Goal: Find contact information: Find contact information

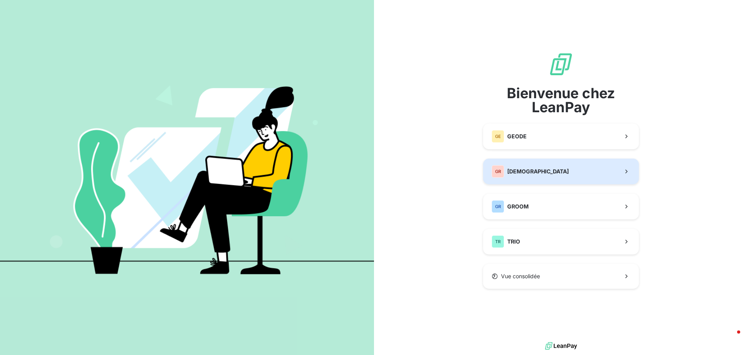
click at [520, 174] on span "[DEMOGRAPHIC_DATA]" at bounding box center [538, 171] width 62 height 8
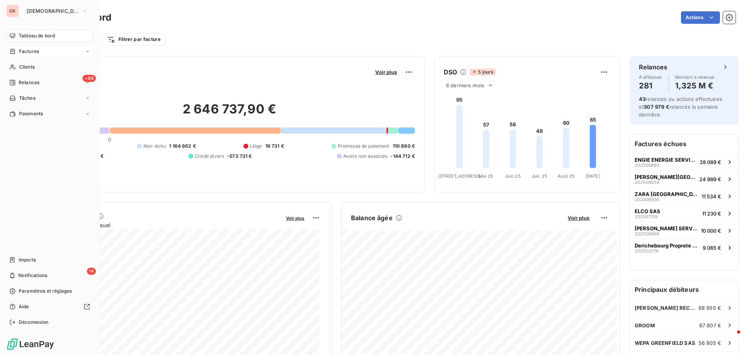
click at [33, 54] on span "Factures" at bounding box center [29, 51] width 20 height 7
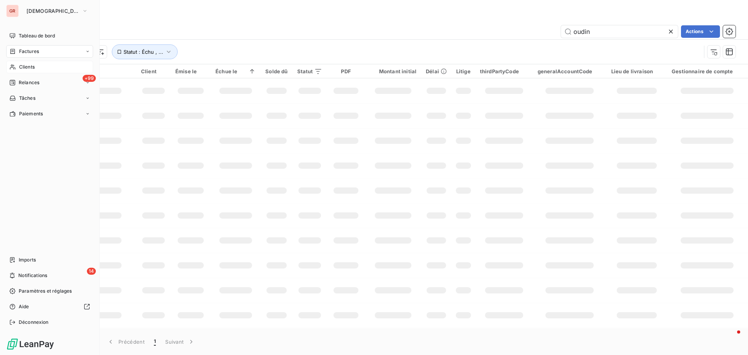
click at [32, 67] on span "Clients" at bounding box center [27, 66] width 16 height 7
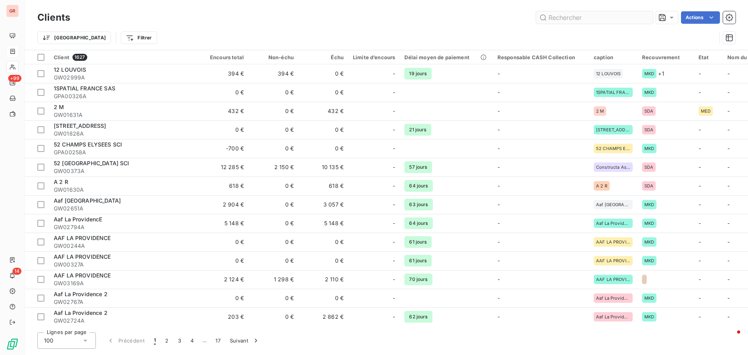
click at [588, 16] on input "text" at bounding box center [594, 17] width 117 height 12
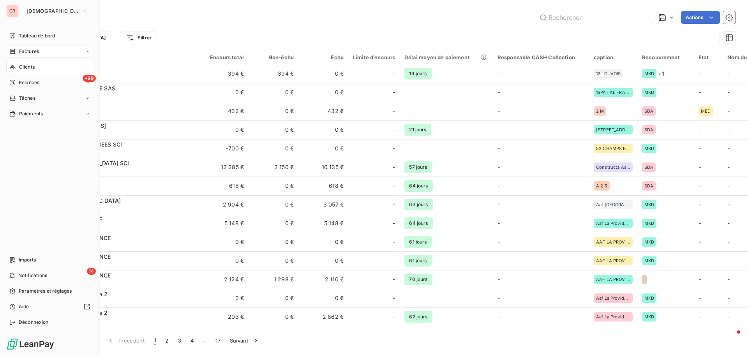
click at [33, 50] on span "Factures" at bounding box center [29, 51] width 20 height 7
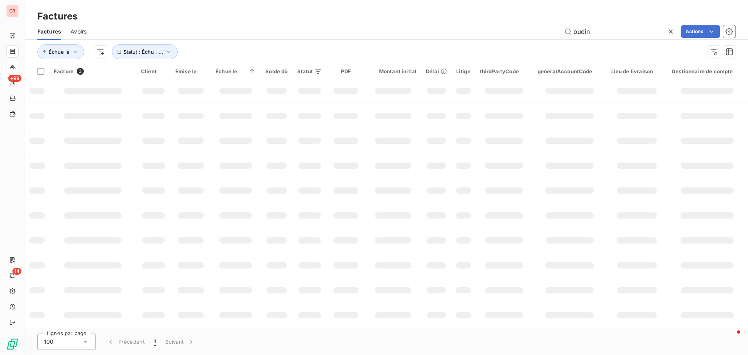
drag, startPoint x: 598, startPoint y: 31, endPoint x: 481, endPoint y: 37, distance: 116.6
click at [488, 37] on div "oudin Actions" at bounding box center [415, 31] width 639 height 12
type input "wepa"
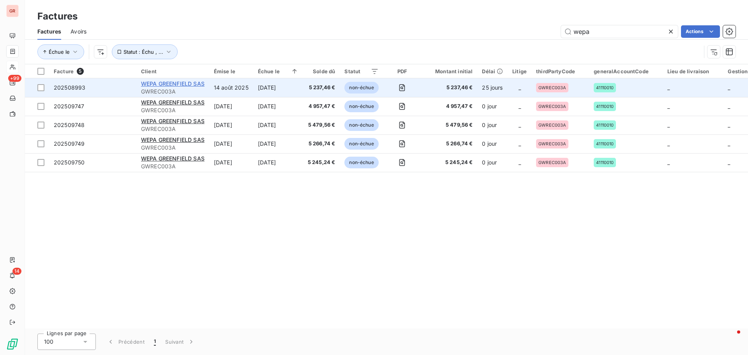
click at [178, 84] on span "WEPA GREENFIELD SAS" at bounding box center [172, 83] width 63 height 7
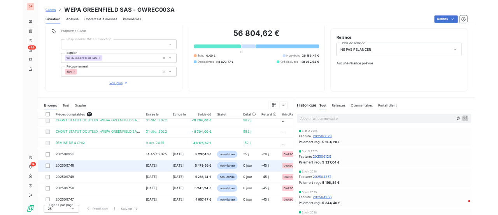
scroll to position [185, 0]
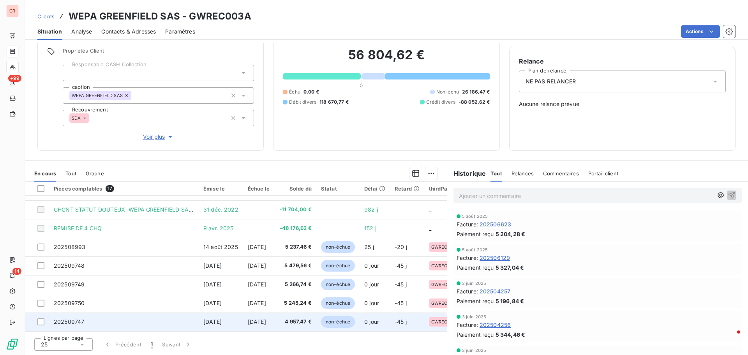
click at [222, 321] on span "8 sept. 2025" at bounding box center [212, 321] width 18 height 7
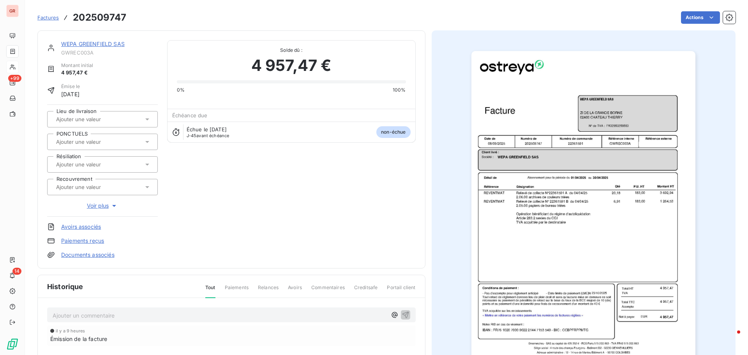
click at [560, 213] on img "button" at bounding box center [583, 209] width 224 height 317
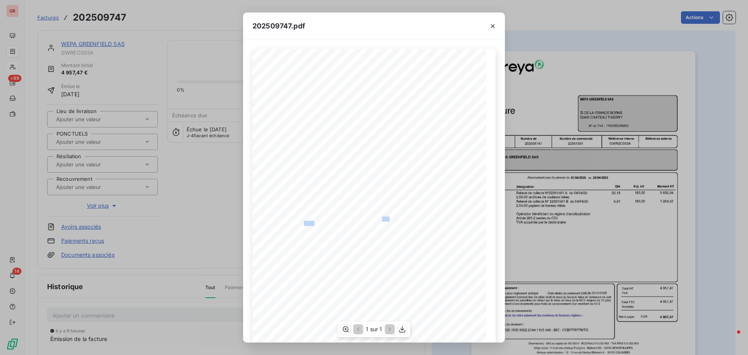
drag, startPoint x: 379, startPoint y: 220, endPoint x: 312, endPoint y: 222, distance: 67.0
click at [312, 222] on div "Référence interne Numéro de Date de Numéro de commande Référence externe Client…" at bounding box center [374, 214] width 234 height 331
click at [400, 329] on icon "button" at bounding box center [402, 329] width 8 height 8
click at [495, 28] on icon "button" at bounding box center [493, 26] width 8 height 8
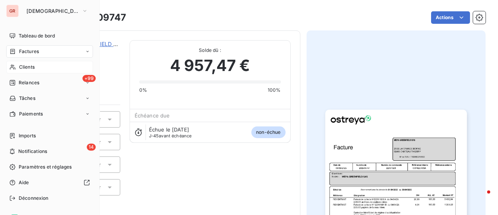
click at [29, 51] on span "Factures" at bounding box center [29, 51] width 20 height 7
click at [34, 51] on span "Factures" at bounding box center [29, 51] width 20 height 7
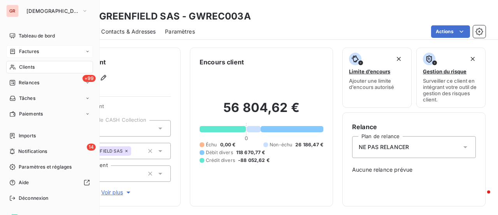
click at [35, 51] on span "Factures" at bounding box center [29, 51] width 20 height 7
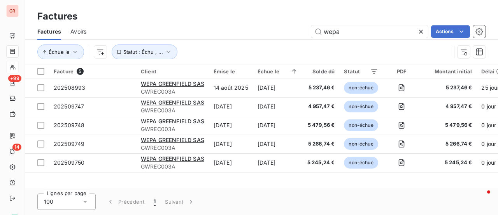
drag, startPoint x: 280, startPoint y: 32, endPoint x: 241, endPoint y: 32, distance: 38.2
click at [245, 32] on div "wepa Actions" at bounding box center [291, 31] width 390 height 12
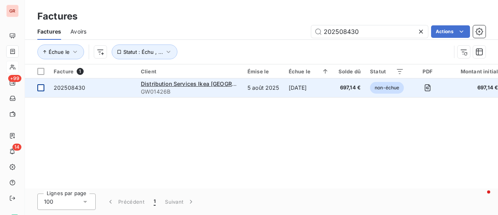
type input "202508430"
click at [41, 88] on div at bounding box center [40, 87] width 7 height 7
click at [178, 86] on span "Distribution Services Ikea France SaS" at bounding box center [210, 83] width 138 height 7
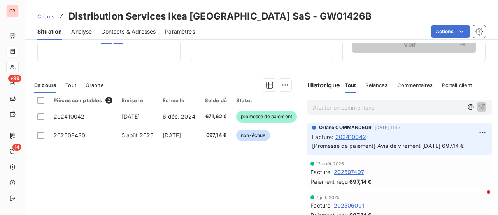
scroll to position [156, 0]
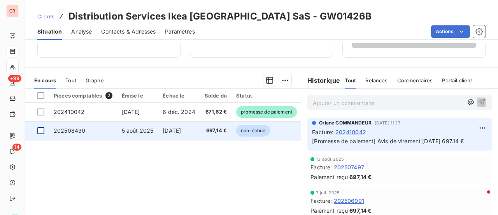
click at [42, 132] on div at bounding box center [40, 130] width 7 height 7
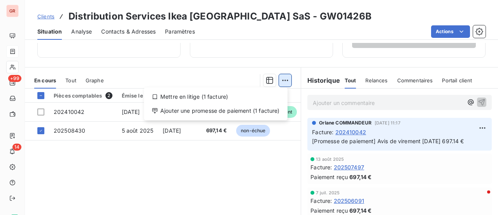
click at [282, 77] on html "GR +99 14 Clients Distribution Services Ikea France SaS - GW01426B Situation An…" at bounding box center [249, 107] width 498 height 215
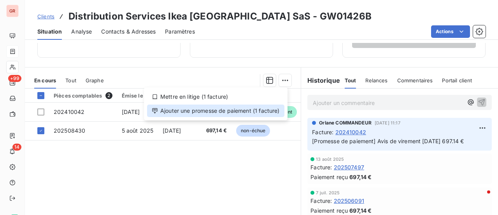
click at [218, 113] on div "Ajouter une promesse de paiement (1 facture)" at bounding box center [215, 110] width 137 height 12
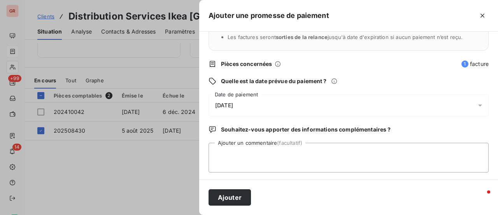
scroll to position [81, 0]
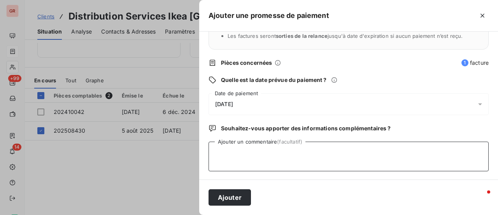
click at [244, 153] on textarea "Ajouter un commentaire (facultatif)" at bounding box center [349, 156] width 280 height 30
click at [477, 103] on icon at bounding box center [481, 104] width 8 height 8
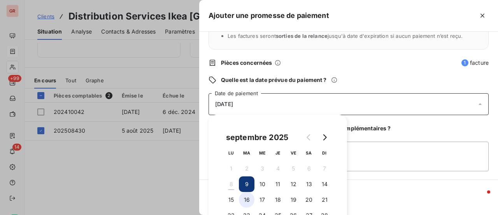
drag, startPoint x: 246, startPoint y: 199, endPoint x: 251, endPoint y: 195, distance: 5.6
click at [247, 199] on button "16" at bounding box center [247, 200] width 16 height 16
click at [375, 152] on textarea "Ajouter un commentaire (facultatif)" at bounding box center [349, 156] width 280 height 30
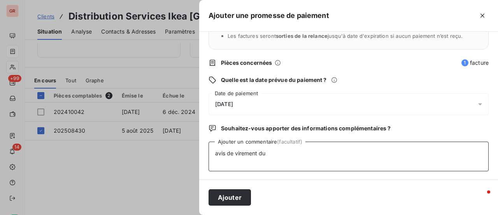
click at [275, 153] on textarea "avis de virement du" at bounding box center [349, 156] width 280 height 30
type textarea "avis de virement du 06/09/25 697.14 €"
click at [238, 195] on button "Ajouter" at bounding box center [230, 197] width 42 height 16
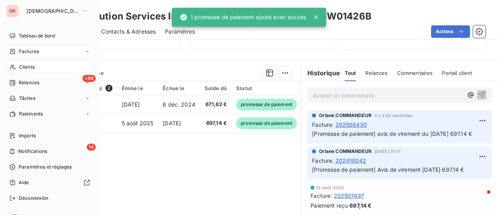
click at [27, 52] on span "Factures" at bounding box center [29, 51] width 20 height 7
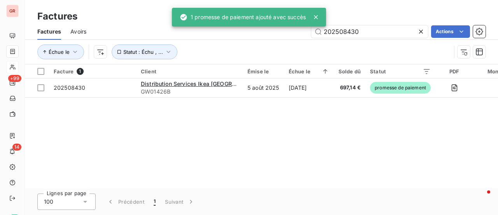
drag, startPoint x: 364, startPoint y: 32, endPoint x: 276, endPoint y: 35, distance: 88.8
click at [280, 35] on div "202508430 Actions" at bounding box center [291, 31] width 390 height 12
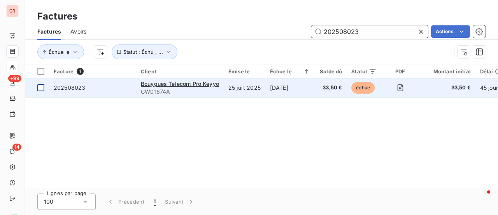
type input "202508023"
click at [42, 88] on div at bounding box center [40, 87] width 7 height 7
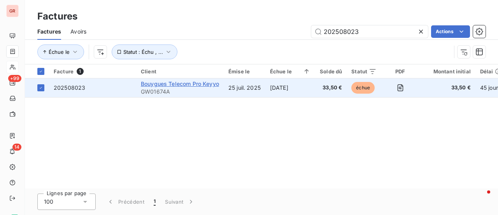
click at [181, 84] on span "Bouygues Telecom Pro Keyyo" at bounding box center [180, 83] width 78 height 7
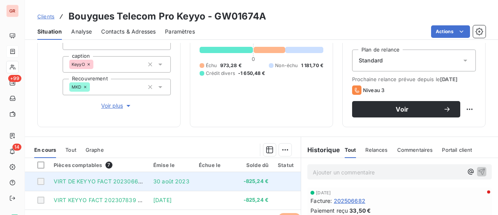
scroll to position [117, 0]
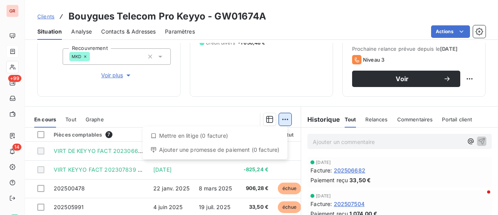
click at [285, 118] on html "GR +99 14 Clients Bouygues Telecom Pro Keyyo - GW01674A Situation Analyse Conta…" at bounding box center [249, 107] width 498 height 215
click at [224, 93] on html "GR +99 14 Clients Bouygues Telecom Pro Keyyo - GW01674A Situation Analyse Conta…" at bounding box center [249, 107] width 498 height 215
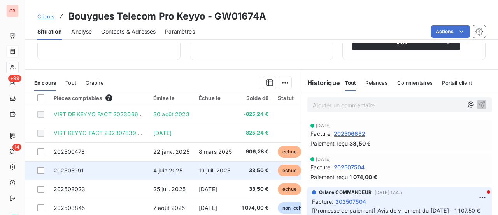
scroll to position [195, 0]
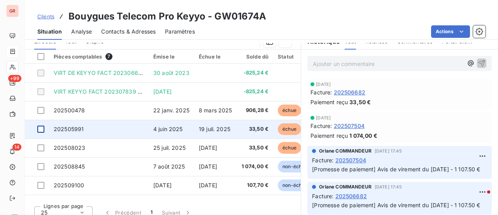
click at [41, 128] on div at bounding box center [40, 128] width 7 height 7
click at [39, 128] on icon at bounding box center [41, 129] width 5 height 5
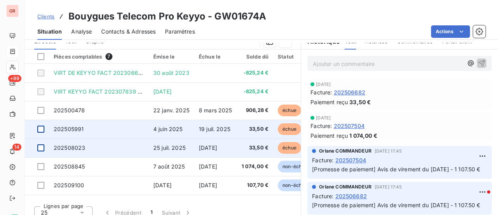
click at [43, 148] on div at bounding box center [40, 147] width 7 height 7
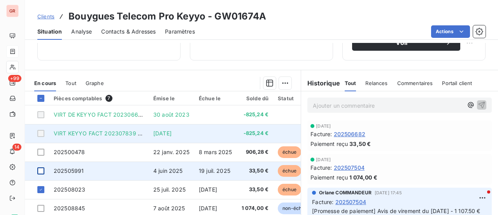
scroll to position [78, 0]
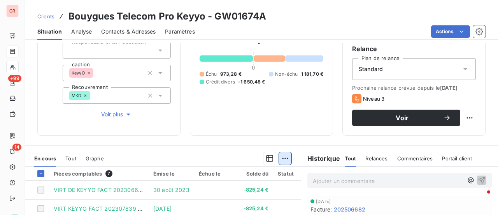
click at [282, 156] on html "GR +99 14 Clients Bouygues Telecom Pro Keyyo - GW01674A Situation Analyse Conta…" at bounding box center [249, 107] width 498 height 215
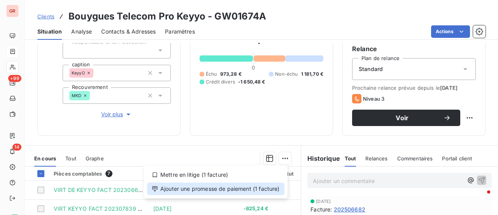
click at [212, 190] on div "Ajouter une promesse de paiement (1 facture)" at bounding box center [215, 188] width 137 height 12
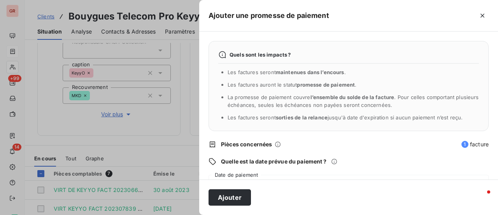
click at [245, 176] on div "09/09/2025" at bounding box center [349, 185] width 280 height 22
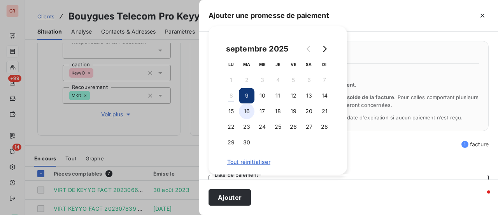
click at [248, 112] on button "16" at bounding box center [247, 111] width 16 height 16
click at [373, 143] on span "Pièces concernées" at bounding box center [339, 144] width 236 height 8
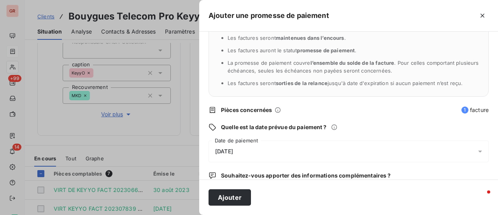
scroll to position [81, 0]
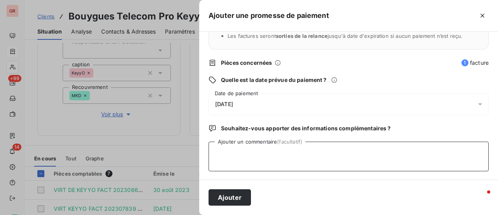
click at [230, 150] on textarea "Ajouter un commentaire (facultatif)" at bounding box center [349, 156] width 280 height 30
click at [243, 153] on textarea "Avis de virment du 08/09/25" at bounding box center [349, 156] width 280 height 30
click at [304, 157] on textarea "Avis de virement du 08/09/25" at bounding box center [349, 156] width 280 height 30
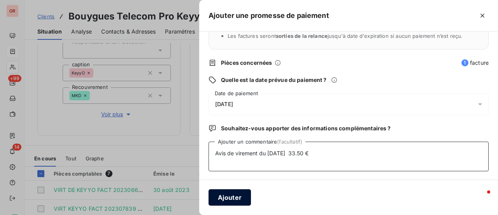
type textarea "Avis de virement du 08/09/25 33.50 €"
click at [237, 195] on button "Ajouter" at bounding box center [230, 197] width 42 height 16
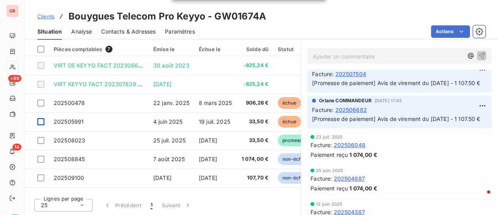
scroll to position [117, 0]
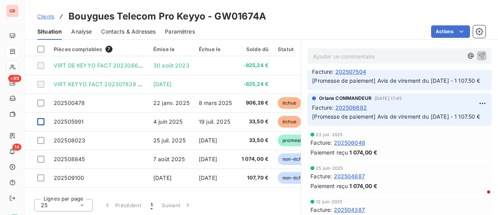
click at [142, 34] on span "Contacts & Adresses" at bounding box center [128, 32] width 55 height 8
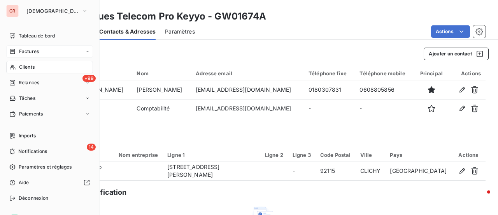
drag, startPoint x: 33, startPoint y: 49, endPoint x: 44, endPoint y: 49, distance: 10.5
click at [33, 49] on span "Factures" at bounding box center [29, 51] width 20 height 7
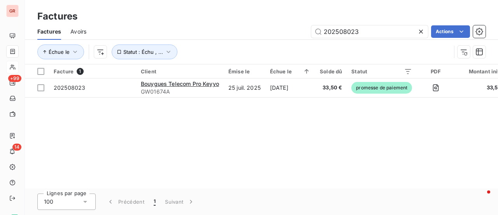
drag, startPoint x: 375, startPoint y: 35, endPoint x: 176, endPoint y: 35, distance: 199.0
click at [195, 35] on div "202508023 Actions" at bounding box center [291, 31] width 390 height 12
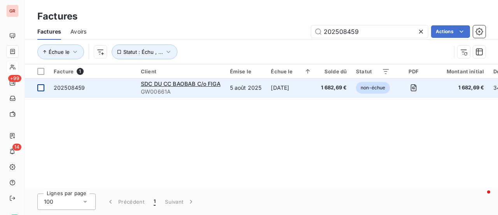
type input "202508459"
click at [44, 88] on td at bounding box center [37, 87] width 24 height 19
click at [194, 85] on span "SDC DU CC BAOBAB C/o FIGA" at bounding box center [181, 83] width 80 height 7
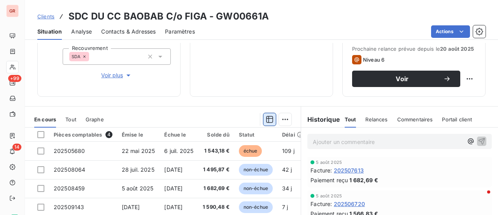
scroll to position [156, 0]
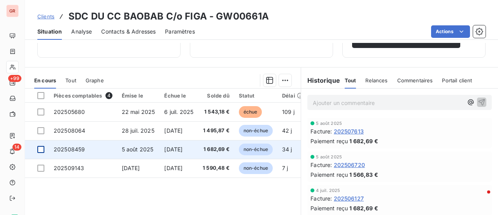
click at [41, 150] on div at bounding box center [40, 149] width 7 height 7
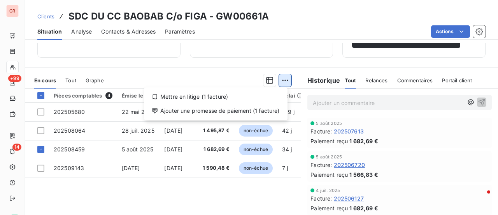
click at [283, 80] on html "GR +99 14 Clients SDC DU CC BAOBAB C/o FIGA - GW00661A Situation Analyse Contac…" at bounding box center [249, 107] width 498 height 215
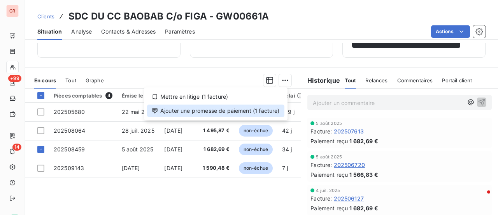
click at [221, 111] on div "Ajouter une promesse de paiement (1 facture)" at bounding box center [215, 110] width 137 height 12
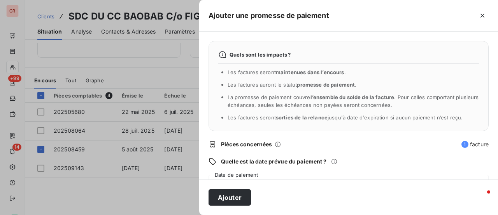
scroll to position [78, 0]
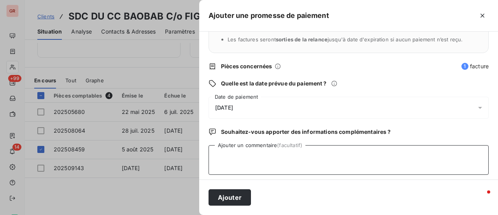
click at [238, 150] on textarea "Ajouter un commentaire (facultatif)" at bounding box center [349, 160] width 280 height 30
click at [243, 156] on textarea "avis de virment du 08/09/25 1682.69 €" at bounding box center [349, 160] width 280 height 30
type textarea "avis de virement du 08/09/25 1682.69 €"
click at [269, 104] on div "09/09/2025" at bounding box center [349, 108] width 280 height 22
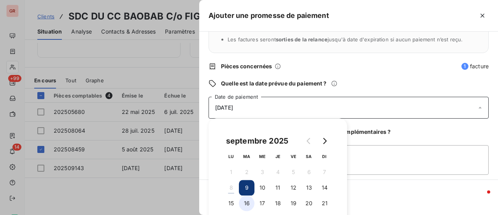
click at [249, 203] on button "16" at bounding box center [247, 203] width 16 height 16
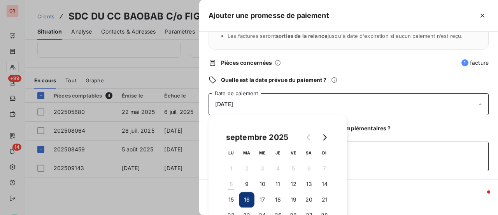
click at [407, 160] on textarea "avis de virement du 08/09/25 1682.69 €" at bounding box center [349, 156] width 280 height 30
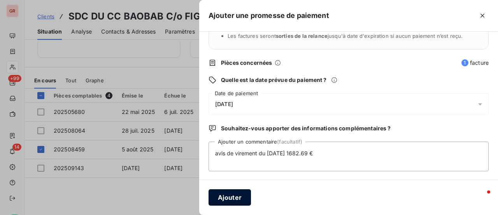
click at [232, 195] on button "Ajouter" at bounding box center [230, 197] width 42 height 16
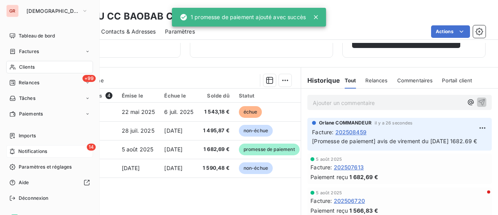
click at [43, 150] on span "Notifications" at bounding box center [32, 151] width 29 height 7
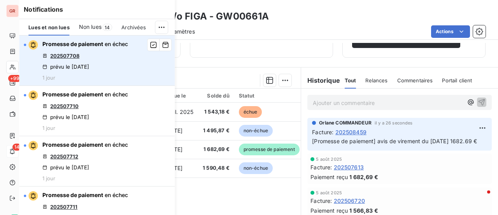
click at [74, 57] on link "202507708" at bounding box center [64, 56] width 29 height 6
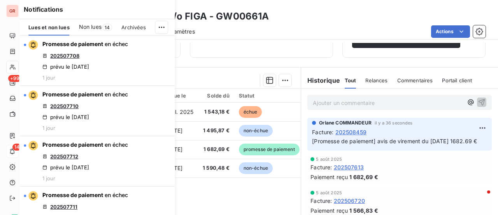
click at [15, 148] on div "Notifications Lues et non lues Non lues 14 Archivées Promesse de paiement en éc…" at bounding box center [89, 107] width 156 height 215
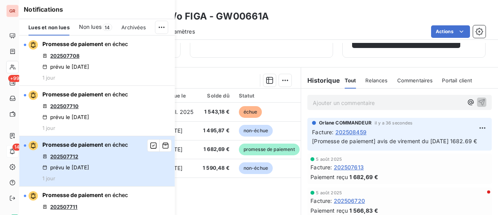
click at [30, 146] on span "button" at bounding box center [32, 145] width 9 height 9
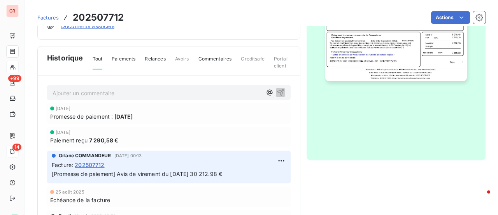
scroll to position [234, 0]
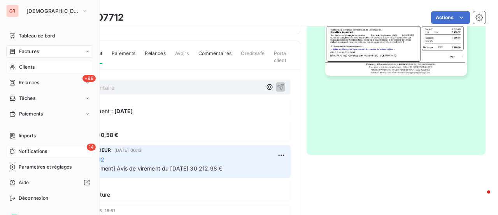
click at [37, 153] on span "Notifications" at bounding box center [32, 151] width 29 height 7
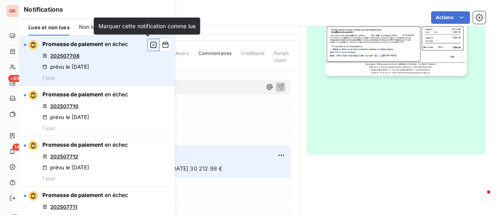
click at [150, 45] on icon "button" at bounding box center [153, 45] width 7 height 8
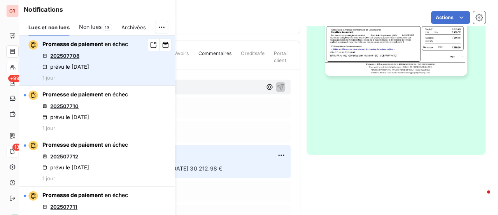
click at [150, 45] on icon "button" at bounding box center [153, 45] width 7 height 8
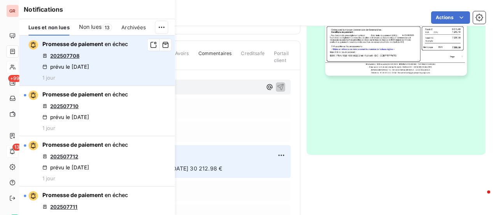
click at [150, 45] on icon "button" at bounding box center [153, 45] width 7 height 8
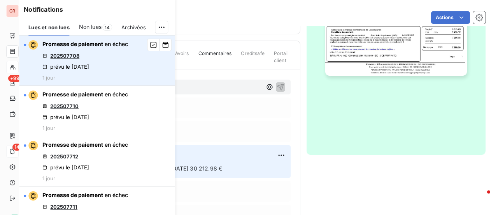
click at [150, 45] on icon "button" at bounding box center [153, 45] width 6 height 6
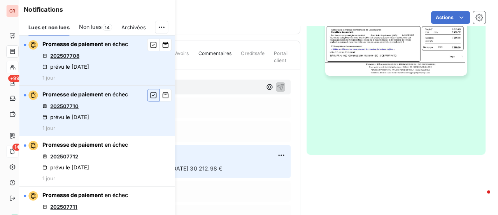
click at [151, 92] on button "button" at bounding box center [153, 95] width 12 height 12
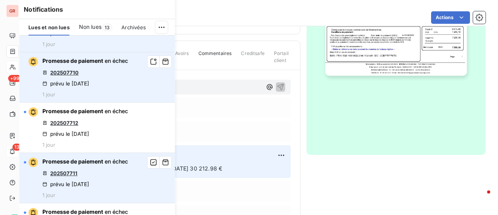
scroll to position [78, 0]
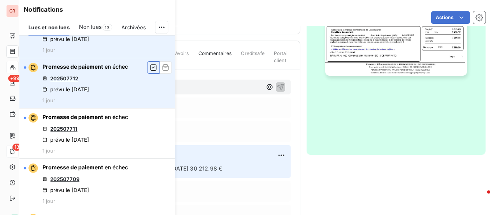
click at [150, 67] on icon "button" at bounding box center [153, 67] width 7 height 8
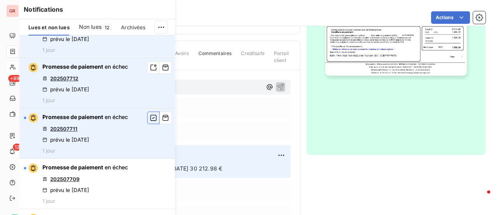
click at [150, 118] on icon "button" at bounding box center [153, 117] width 6 height 6
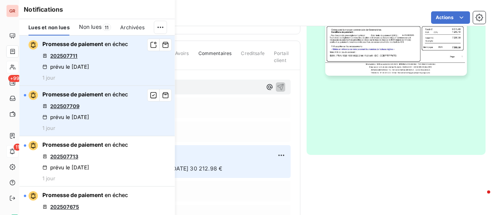
scroll to position [156, 0]
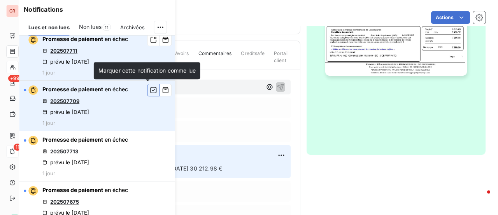
click at [150, 89] on icon "button" at bounding box center [153, 90] width 7 height 8
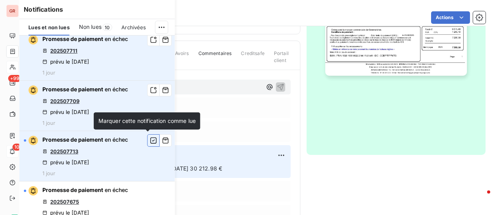
click at [150, 140] on icon "button" at bounding box center [153, 140] width 7 height 8
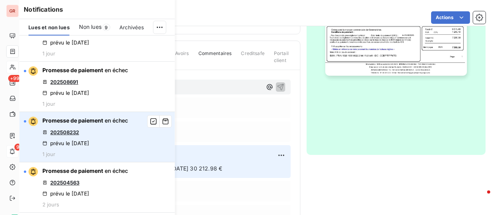
scroll to position [350, 0]
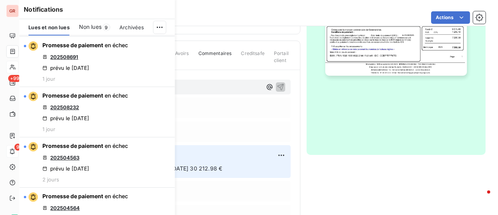
click at [97, 28] on span "Non lues" at bounding box center [90, 27] width 23 height 8
click at [56, 26] on span "Lues et non lues" at bounding box center [48, 27] width 41 height 6
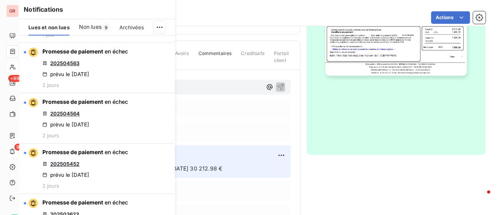
scroll to position [350, 0]
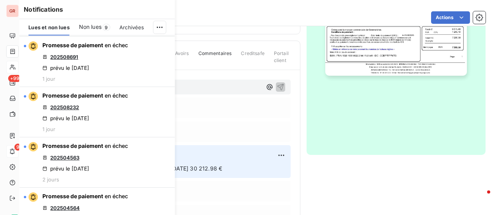
click at [95, 27] on span "Non lues" at bounding box center [90, 27] width 23 height 8
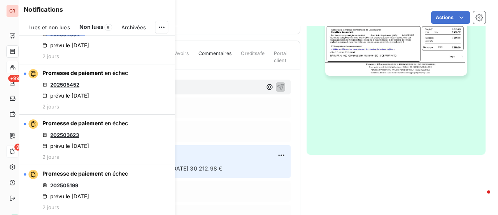
scroll to position [100, 0]
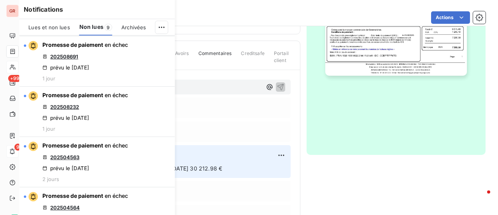
click at [17, 149] on div "Notifications Lues et non lues Non lues 9 Archivées Promesse de paiement en éch…" at bounding box center [89, 107] width 156 height 215
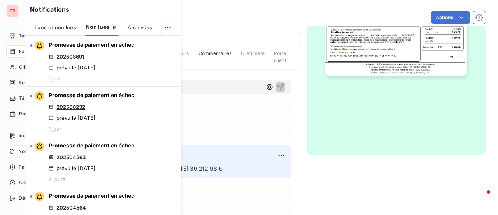
click at [11, 154] on div "9 Notifications" at bounding box center [49, 151] width 87 height 12
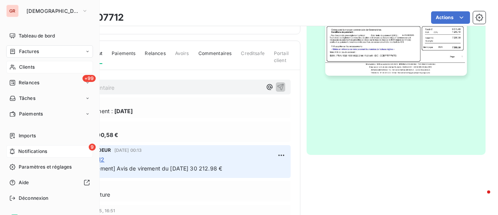
click at [33, 151] on span "Notifications" at bounding box center [32, 151] width 29 height 7
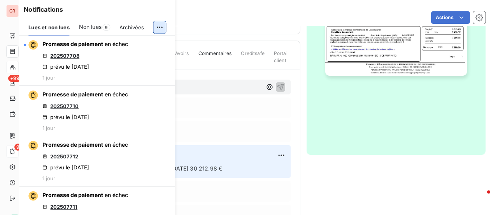
click at [160, 25] on html "GR +99 9 Factures 202507712 Actions Faceo Innotech - Vf Copernic Idf Ouest GW00…" at bounding box center [249, 107] width 498 height 215
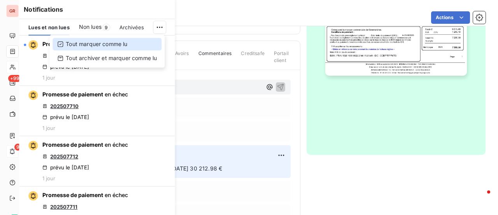
click at [120, 44] on div "Tout marquer comme lu" at bounding box center [107, 44] width 109 height 12
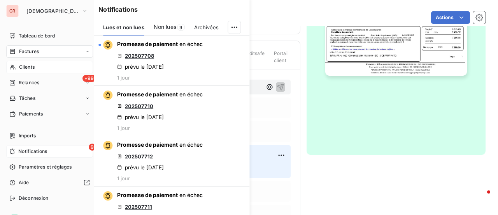
click at [35, 152] on span "Notifications" at bounding box center [32, 151] width 29 height 7
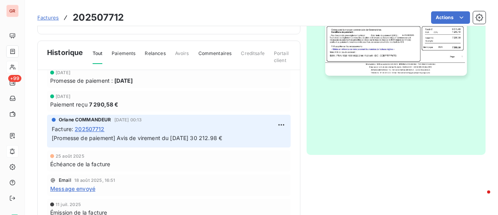
scroll to position [0, 0]
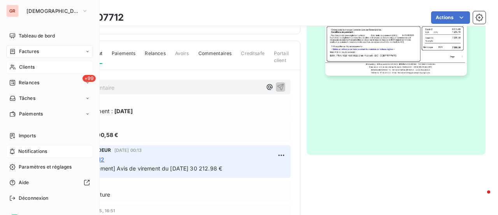
click at [43, 151] on span "Notifications" at bounding box center [32, 151] width 29 height 7
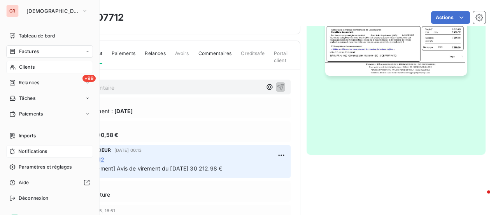
click at [39, 152] on span "Notifications" at bounding box center [32, 151] width 29 height 7
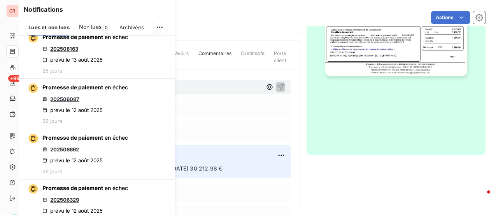
scroll to position [3059, 0]
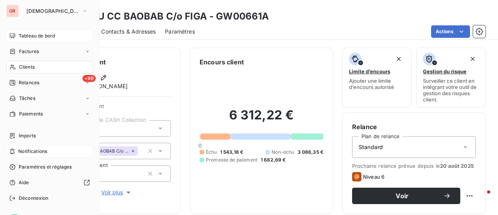
drag, startPoint x: 35, startPoint y: 51, endPoint x: 81, endPoint y: 37, distance: 47.8
click at [35, 51] on span "Factures" at bounding box center [29, 51] width 20 height 7
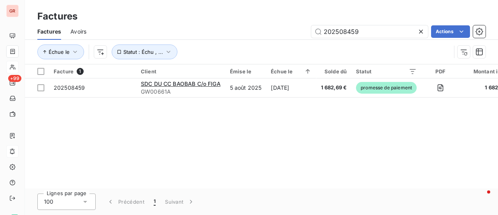
drag, startPoint x: 377, startPoint y: 31, endPoint x: 133, endPoint y: 57, distance: 245.2
click at [197, 49] on div "Factures Avoirs 202508459 Actions Échue le Statut : Échu , ..." at bounding box center [262, 43] width 474 height 40
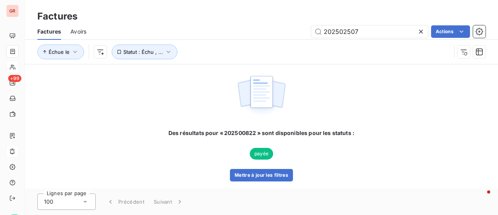
type input "202503043"
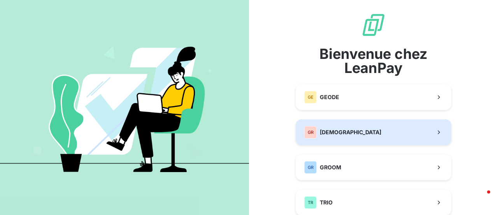
click at [342, 134] on span "[DEMOGRAPHIC_DATA]" at bounding box center [351, 132] width 62 height 8
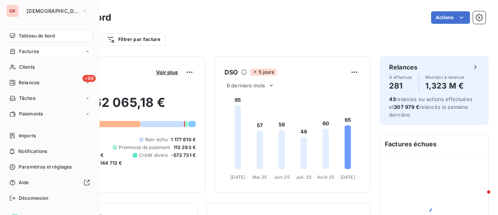
click at [37, 51] on span "Factures" at bounding box center [29, 51] width 20 height 7
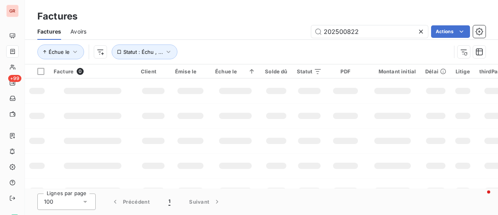
drag, startPoint x: 362, startPoint y: 33, endPoint x: 249, endPoint y: 33, distance: 112.9
click at [251, 33] on div "202500822 Actions" at bounding box center [291, 31] width 390 height 12
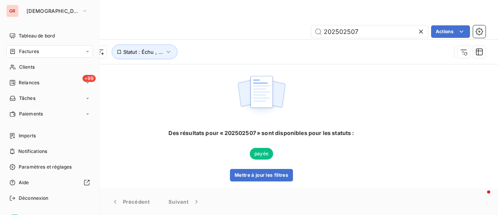
drag, startPoint x: 32, startPoint y: 49, endPoint x: 38, endPoint y: 49, distance: 5.9
click at [32, 49] on span "Factures" at bounding box center [29, 51] width 20 height 7
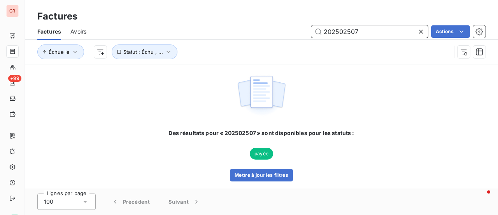
drag, startPoint x: 364, startPoint y: 33, endPoint x: 250, endPoint y: 32, distance: 114.5
click at [261, 32] on div "202502507 Actions" at bounding box center [291, 31] width 390 height 12
paste input "3043"
type input "202503043"
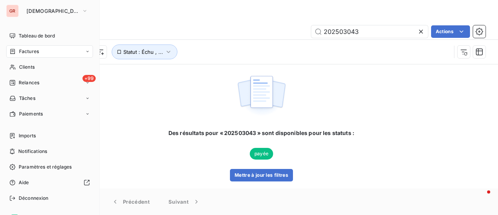
click at [30, 53] on span "Factures" at bounding box center [29, 51] width 20 height 7
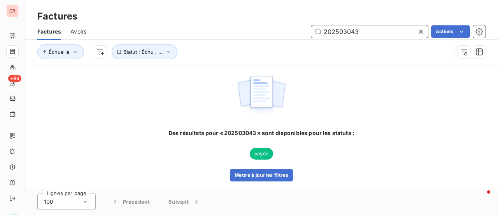
drag, startPoint x: 380, startPoint y: 32, endPoint x: 190, endPoint y: 32, distance: 190.0
click at [197, 32] on div "202503043 Actions" at bounding box center [291, 31] width 390 height 12
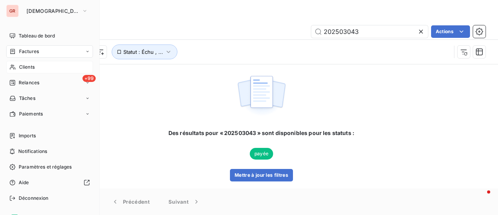
click at [28, 66] on span "Clients" at bounding box center [27, 66] width 16 height 7
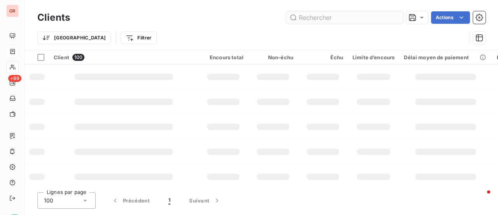
click at [338, 17] on input "text" at bounding box center [345, 17] width 117 height 12
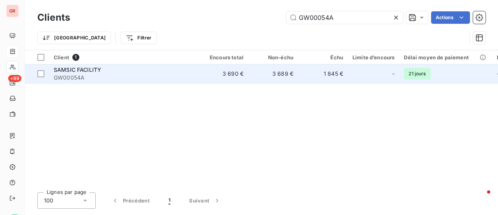
type input "GW00054A"
click at [88, 69] on span "SAMSIC FACILITY" at bounding box center [78, 69] width 48 height 7
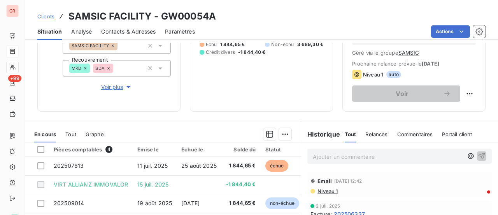
scroll to position [156, 0]
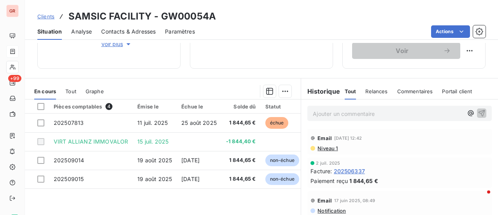
click at [123, 32] on span "Contacts & Adresses" at bounding box center [128, 32] width 55 height 8
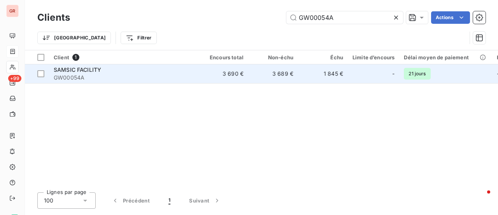
click at [86, 68] on span "SAMSIC FACILITY" at bounding box center [78, 69] width 48 height 7
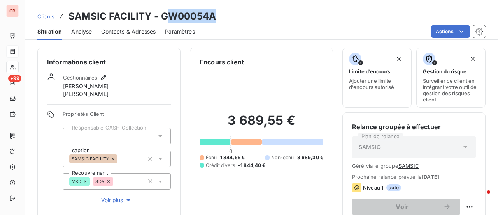
drag, startPoint x: 215, startPoint y: 19, endPoint x: 162, endPoint y: 18, distance: 53.0
click at [164, 19] on div "Clients SAMSIC FACILITY - GW00054A" at bounding box center [262, 16] width 474 height 14
click at [227, 22] on div "Clients SAMSIC FACILITY - GW00054A" at bounding box center [262, 16] width 474 height 14
drag, startPoint x: 198, startPoint y: 15, endPoint x: 161, endPoint y: 15, distance: 37.0
click at [163, 15] on div "Clients SAMSIC FACILITY - GW00054A" at bounding box center [262, 16] width 474 height 14
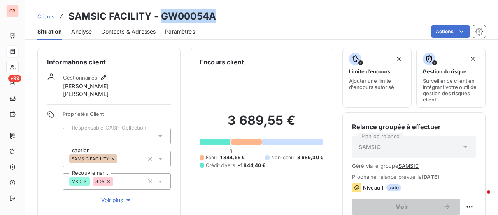
click at [159, 15] on h3 "SAMSIC FACILITY - GW00054A" at bounding box center [143, 16] width 148 height 14
copy h3 "GW00054A"
click at [212, 23] on h3 "SAMSIC FACILITY - GW00054A" at bounding box center [143, 16] width 148 height 14
click at [229, 15] on div "Clients SAMSIC FACILITY - GW00054A" at bounding box center [262, 16] width 474 height 14
click at [217, 16] on div "Clients SAMSIC FACILITY - GW00054A" at bounding box center [262, 16] width 474 height 14
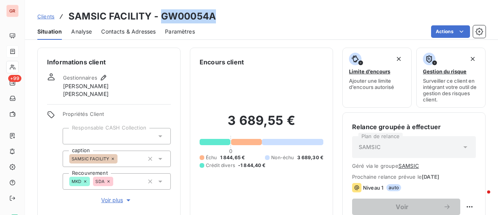
drag, startPoint x: 214, startPoint y: 16, endPoint x: 160, endPoint y: 16, distance: 54.1
click at [160, 16] on h3 "SAMSIC FACILITY - GW00054A" at bounding box center [143, 16] width 148 height 14
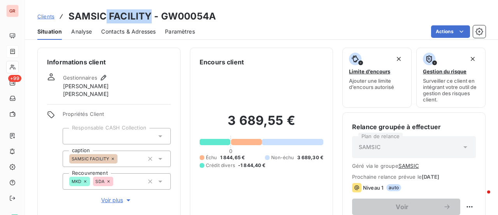
drag, startPoint x: 150, startPoint y: 16, endPoint x: 92, endPoint y: 16, distance: 57.6
click at [100, 16] on h3 "SAMSIC FACILITY - GW00054A" at bounding box center [143, 16] width 148 height 14
drag, startPoint x: 80, startPoint y: 19, endPoint x: 75, endPoint y: 22, distance: 5.9
click at [78, 20] on h3 "SAMSIC FACILITY - GW00054A" at bounding box center [143, 16] width 148 height 14
click at [75, 22] on h3 "SAMSIC FACILITY - GW00054A" at bounding box center [143, 16] width 148 height 14
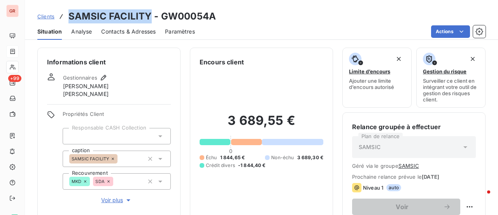
drag, startPoint x: 148, startPoint y: 16, endPoint x: 70, endPoint y: 14, distance: 77.1
click at [70, 14] on h3 "SAMSIC FACILITY - GW00054A" at bounding box center [143, 16] width 148 height 14
copy h3 "SAMSIC FACILITY"
click at [118, 33] on span "Contacts & Adresses" at bounding box center [128, 32] width 55 height 8
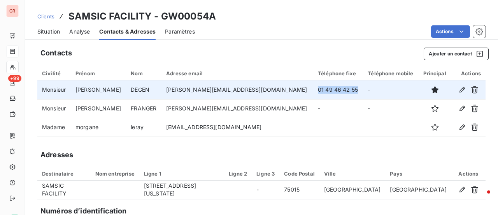
drag, startPoint x: 314, startPoint y: 90, endPoint x: 275, endPoint y: 92, distance: 38.6
click at [313, 92] on td "01 49 46 42 55" at bounding box center [338, 89] width 50 height 19
copy td "01 49 46 42 55"
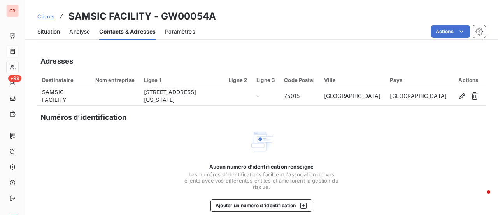
scroll to position [102, 0]
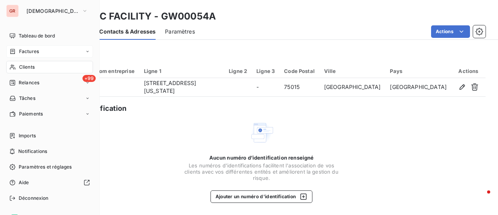
click at [34, 54] on span "Factures" at bounding box center [29, 51] width 20 height 7
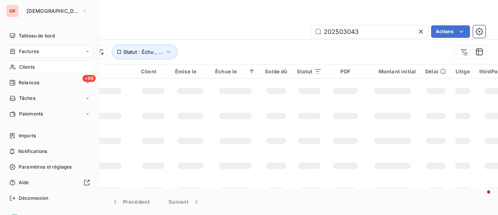
click at [29, 66] on span "Clients" at bounding box center [27, 66] width 16 height 7
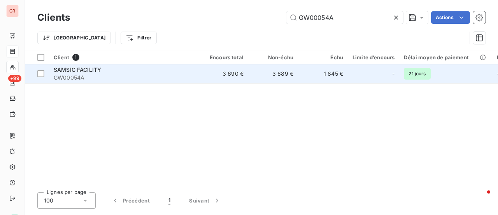
click at [85, 73] on div "SAMSIC FACILITY" at bounding box center [124, 70] width 140 height 8
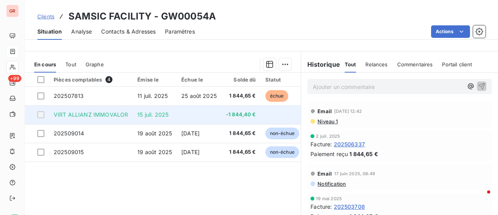
scroll to position [195, 0]
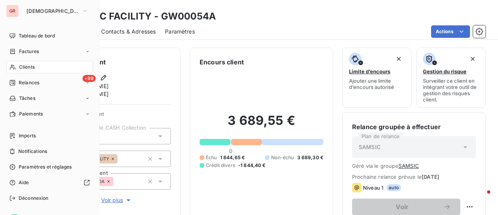
drag, startPoint x: 40, startPoint y: 50, endPoint x: 127, endPoint y: 50, distance: 87.2
click at [40, 50] on div "Factures" at bounding box center [49, 51] width 87 height 12
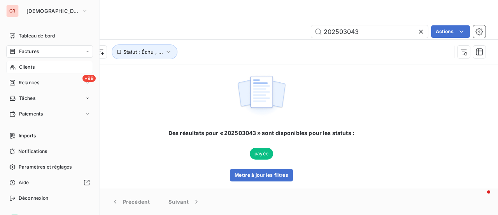
click at [30, 69] on span "Clients" at bounding box center [27, 66] width 16 height 7
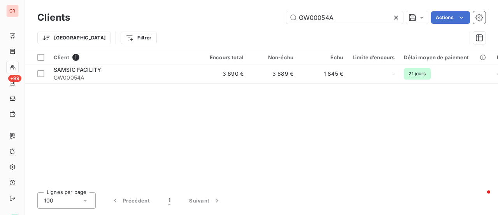
drag, startPoint x: 345, startPoint y: 19, endPoint x: 206, endPoint y: 19, distance: 139.4
click at [218, 19] on div "GW00054A Actions" at bounding box center [282, 17] width 407 height 12
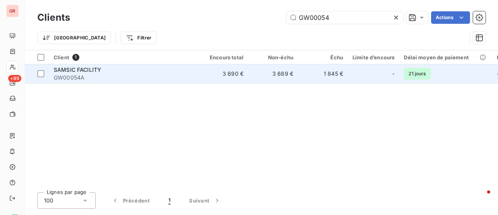
type input "GW00054"
click at [90, 67] on span "SAMSIC FACILITY" at bounding box center [78, 69] width 48 height 7
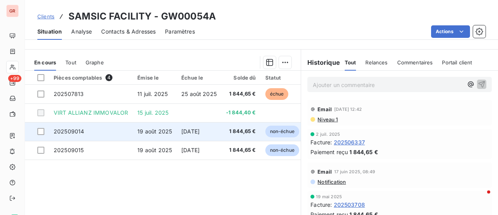
scroll to position [195, 0]
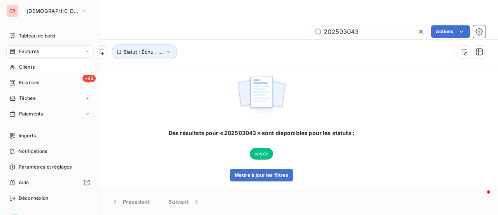
click at [32, 65] on span "Clients" at bounding box center [27, 66] width 16 height 7
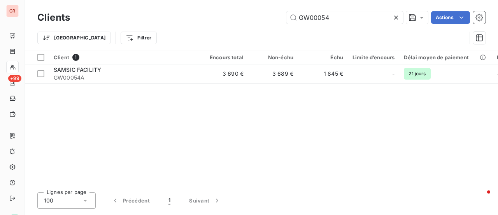
drag, startPoint x: 326, startPoint y: 14, endPoint x: 211, endPoint y: 16, distance: 115.3
click at [241, 16] on div "GW00054 Actions" at bounding box center [282, 17] width 407 height 12
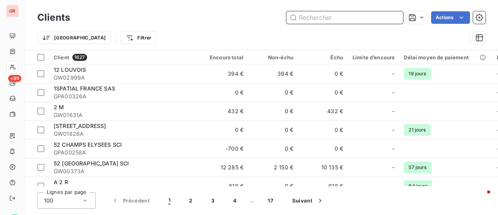
click at [311, 20] on input "text" at bounding box center [345, 17] width 117 height 12
paste input "GW02887A"
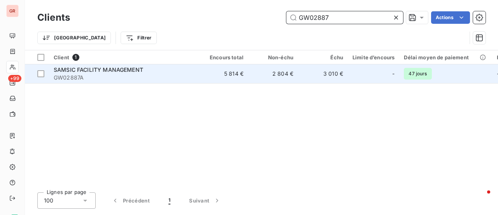
type input "GW02887"
click at [102, 71] on span "SAMSIC FACILITY MANAGEMENT" at bounding box center [99, 69] width 90 height 7
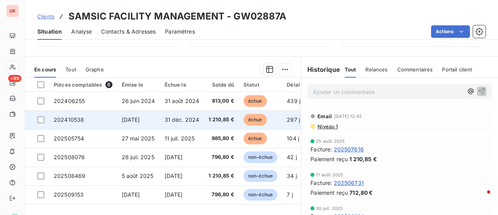
scroll to position [195, 0]
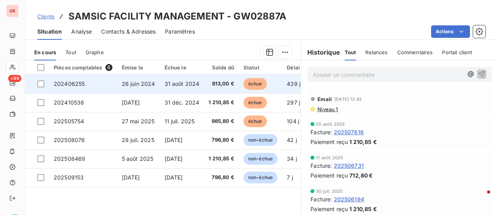
click at [44, 83] on td at bounding box center [37, 83] width 24 height 19
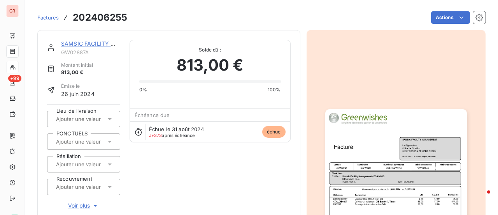
scroll to position [40, 0]
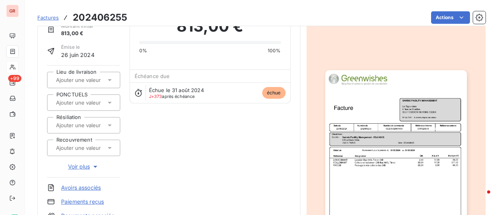
click at [376, 136] on img "button" at bounding box center [397, 170] width 142 height 200
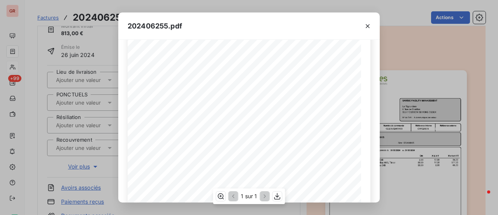
scroll to position [186, 0]
click at [276, 194] on icon "button" at bounding box center [278, 196] width 8 height 8
click at [442, 62] on div "202406255.pdf Référence interne Numéro de Date de Numéro de commande Référence …" at bounding box center [249, 107] width 498 height 215
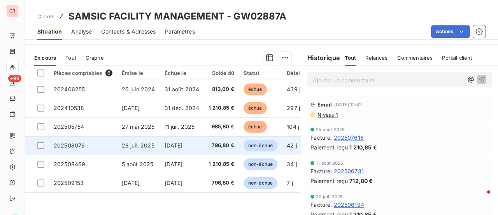
scroll to position [195, 0]
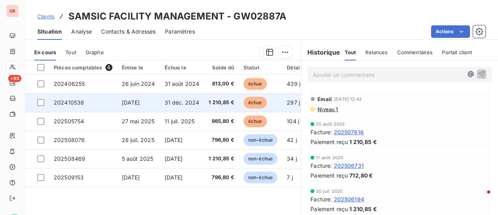
click at [140, 102] on span "[DATE]" at bounding box center [131, 102] width 18 height 7
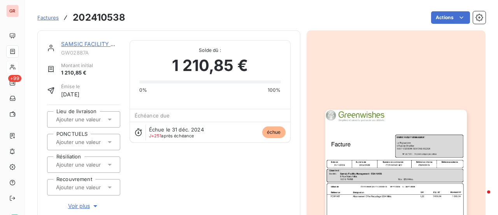
click at [366, 137] on img "button" at bounding box center [397, 209] width 142 height 200
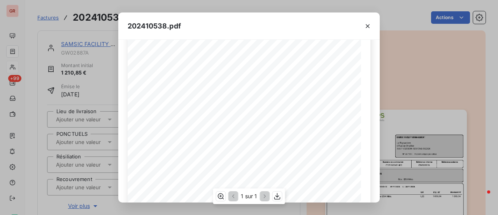
scroll to position [78, 0]
click at [278, 198] on icon "button" at bounding box center [278, 196] width 8 height 8
click at [370, 27] on icon "button" at bounding box center [368, 26] width 8 height 8
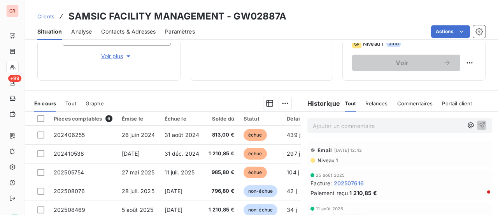
scroll to position [156, 0]
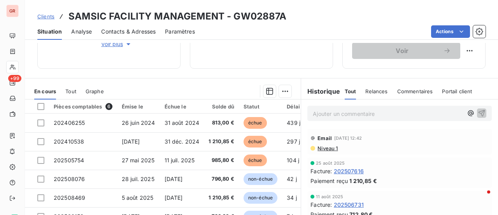
click at [131, 33] on span "Contacts & Adresses" at bounding box center [128, 32] width 55 height 8
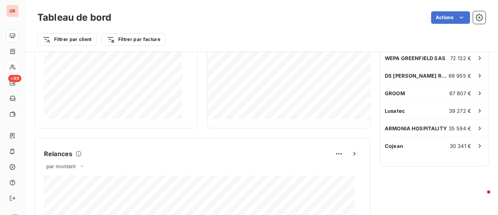
scroll to position [273, 0]
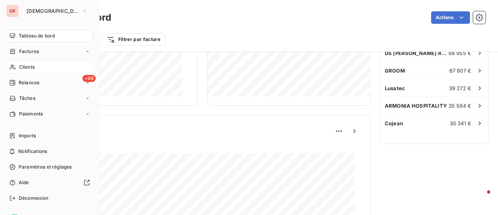
click at [29, 53] on span "Factures" at bounding box center [29, 51] width 20 height 7
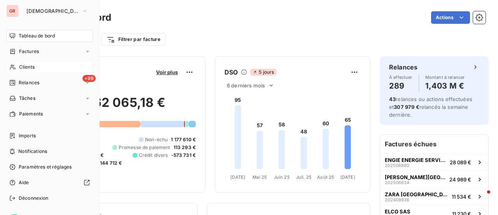
click at [39, 51] on span "Factures" at bounding box center [29, 51] width 20 height 7
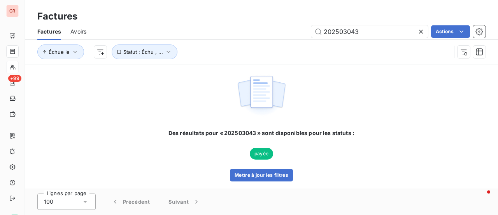
drag, startPoint x: 366, startPoint y: 33, endPoint x: 287, endPoint y: 36, distance: 79.9
click at [306, 36] on div "202503043 Actions" at bounding box center [291, 31] width 390 height 12
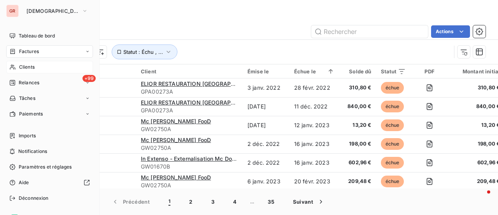
click at [38, 49] on span "Factures" at bounding box center [29, 51] width 20 height 7
click at [39, 51] on div "Factures" at bounding box center [49, 51] width 87 height 12
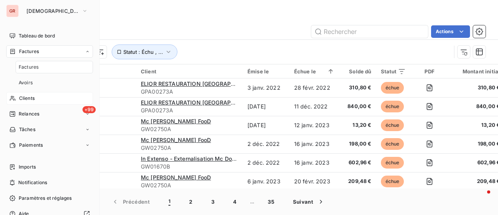
click at [31, 97] on span "Clients" at bounding box center [27, 98] width 16 height 7
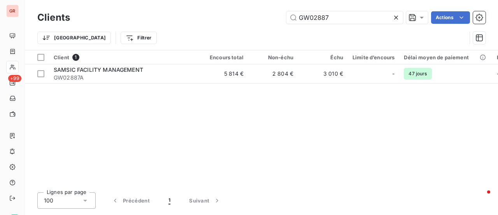
drag, startPoint x: 280, startPoint y: 22, endPoint x: 217, endPoint y: 30, distance: 63.2
click at [217, 30] on div "Clients GW02887 Actions Trier Filtrer" at bounding box center [261, 29] width 449 height 40
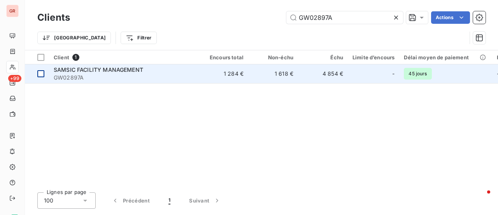
type input "GW02897A"
click at [43, 74] on div at bounding box center [40, 73] width 7 height 7
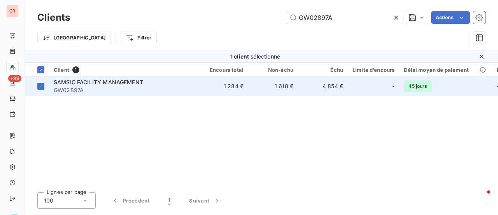
click at [105, 77] on td "SAMSIC FACILITY MANAGEMENT GW02897A" at bounding box center [124, 86] width 150 height 19
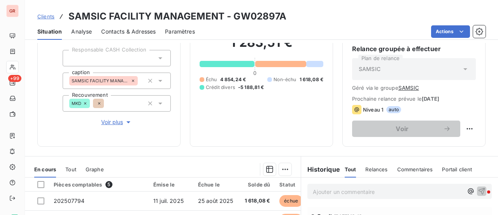
scroll to position [195, 0]
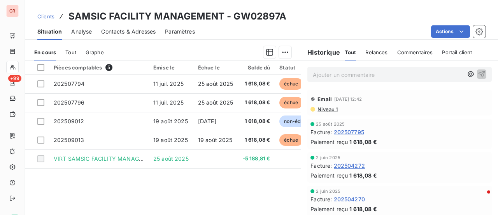
click at [144, 29] on span "Contacts & Adresses" at bounding box center [128, 32] width 55 height 8
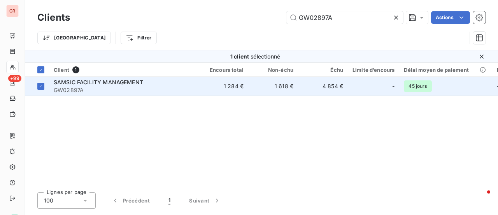
click at [115, 81] on span "SAMSIC FACILITY MANAGEMENT" at bounding box center [99, 82] width 90 height 7
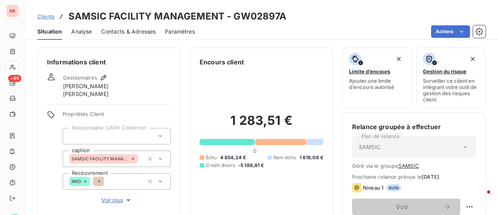
click at [145, 32] on span "Contacts & Adresses" at bounding box center [128, 32] width 55 height 8
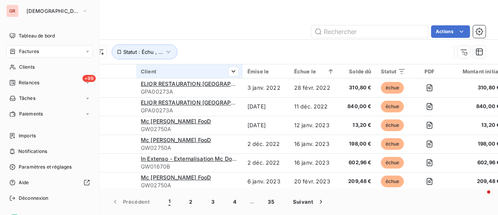
drag, startPoint x: 31, startPoint y: 67, endPoint x: 140, endPoint y: 71, distance: 109.1
click at [31, 67] on span "Clients" at bounding box center [27, 66] width 16 height 7
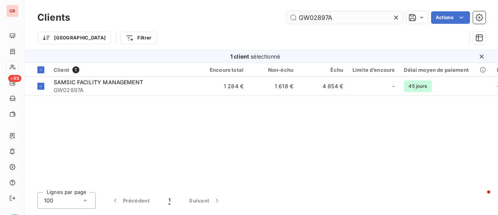
drag, startPoint x: 342, startPoint y: 18, endPoint x: 294, endPoint y: 17, distance: 48.7
click at [295, 17] on input "GW02897A" at bounding box center [345, 17] width 117 height 12
click at [349, 16] on input "GW02897A" at bounding box center [345, 17] width 117 height 12
drag, startPoint x: 319, startPoint y: 18, endPoint x: 225, endPoint y: 25, distance: 93.7
click at [259, 21] on div "GW02897A Actions" at bounding box center [282, 17] width 407 height 12
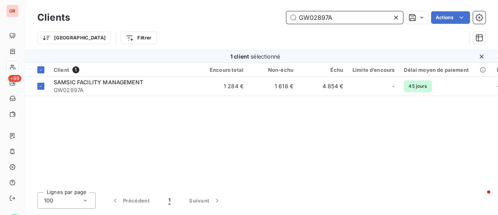
paste input "text"
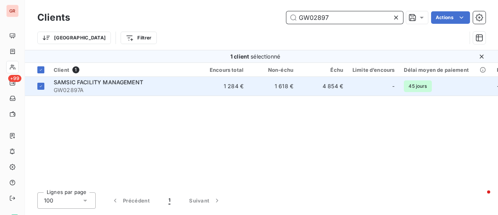
type input "GW02897"
click at [118, 81] on span "SAMSIC FACILITY MANAGEMENT" at bounding box center [99, 82] width 90 height 7
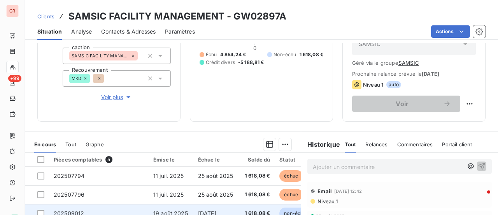
scroll to position [213, 0]
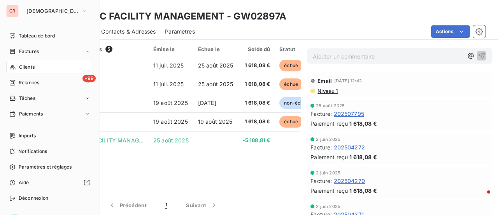
click at [34, 50] on span "Factures" at bounding box center [29, 51] width 20 height 7
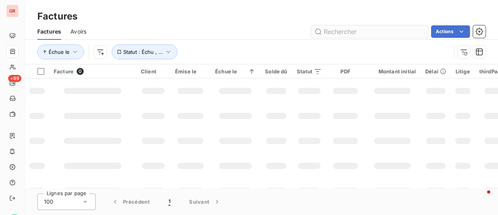
click at [352, 25] on input "text" at bounding box center [370, 31] width 117 height 12
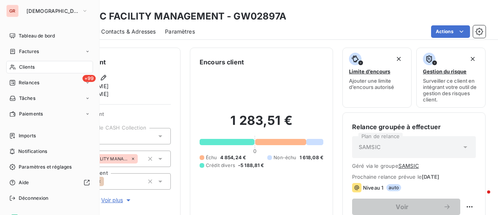
click at [32, 53] on span "Factures" at bounding box center [29, 51] width 20 height 7
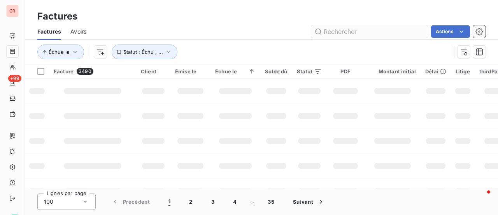
click at [344, 29] on input "text" at bounding box center [370, 31] width 117 height 12
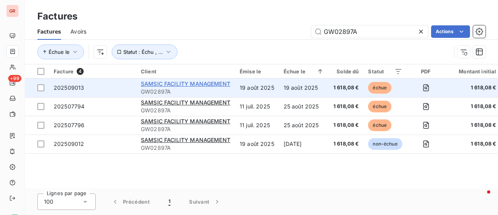
type input "GW02897A"
click at [191, 83] on span "SAMSIC FACILITY MANAGEMENT" at bounding box center [186, 83] width 90 height 7
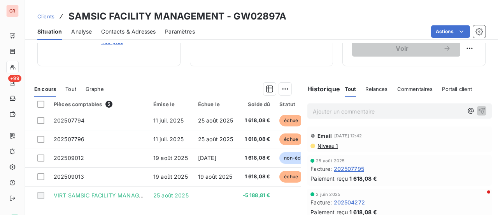
scroll to position [195, 0]
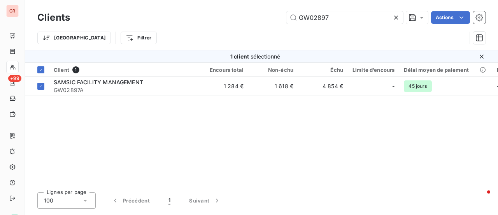
drag, startPoint x: 334, startPoint y: 18, endPoint x: 237, endPoint y: 33, distance: 99.0
click at [243, 32] on div "Clients GW02897 Actions Trier Filtrer" at bounding box center [261, 29] width 449 height 40
paste input "87A"
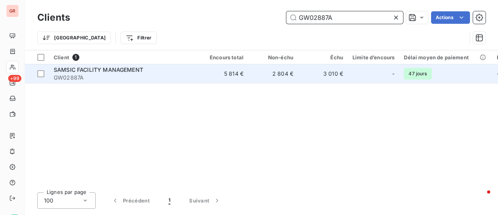
type input "GW02887A"
click at [133, 69] on span "SAMSIC FACILITY MANAGEMENT" at bounding box center [99, 69] width 90 height 7
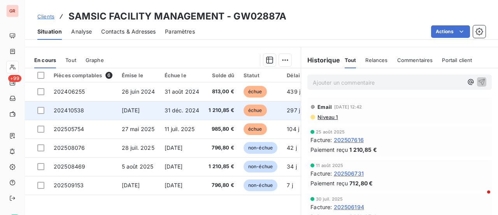
scroll to position [195, 0]
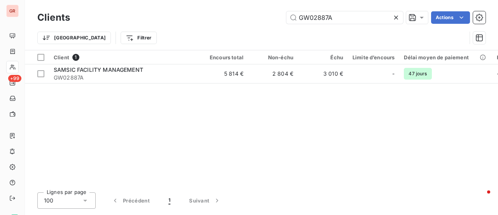
drag, startPoint x: 294, startPoint y: 21, endPoint x: 271, endPoint y: 21, distance: 22.6
click at [275, 21] on div "GW02887A Actions" at bounding box center [282, 17] width 407 height 12
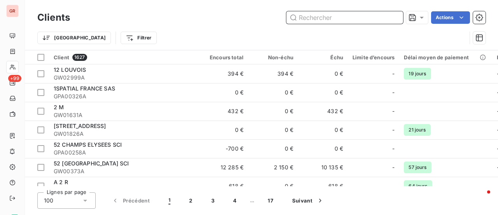
click at [326, 19] on input "text" at bounding box center [345, 17] width 117 height 12
paste input "GW02897A"
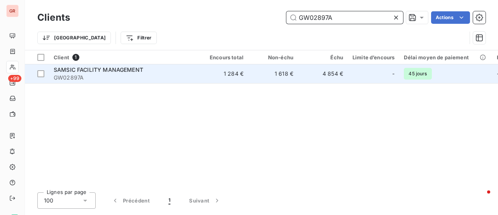
type input "GW02897A"
click at [125, 72] on span "SAMSIC FACILITY MANAGEMENT" at bounding box center [99, 69] width 90 height 7
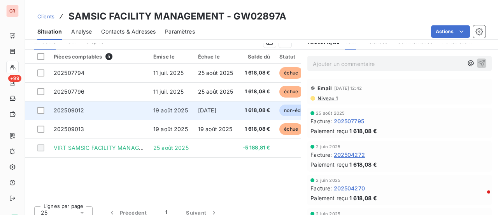
scroll to position [213, 0]
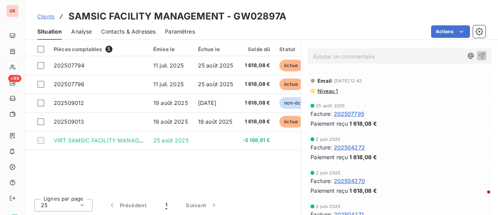
click at [245, 162] on div "Pièces comptables 5 Émise le Échue le Solde dû Statut Délai Retard thirdPartyCo…" at bounding box center [163, 117] width 276 height 150
click at [331, 9] on div "Clients SAMSIC FACILITY MANAGEMENT - GW02897A" at bounding box center [262, 16] width 474 height 14
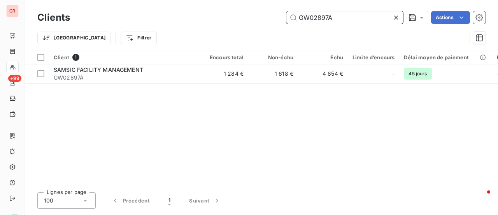
drag, startPoint x: 343, startPoint y: 21, endPoint x: 234, endPoint y: 21, distance: 109.4
click at [236, 21] on div "GW02897A Actions" at bounding box center [282, 17] width 407 height 12
paste input "3038"
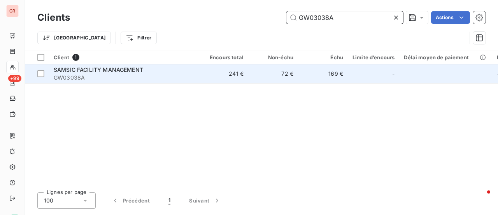
type input "GW03038A"
click at [121, 68] on span "SAMSIC FACILITY MANAGEMENT" at bounding box center [99, 69] width 90 height 7
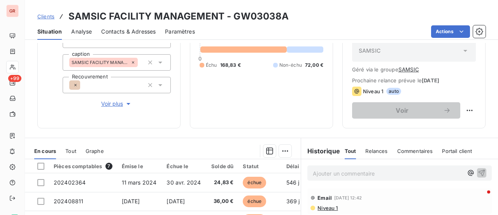
scroll to position [174, 0]
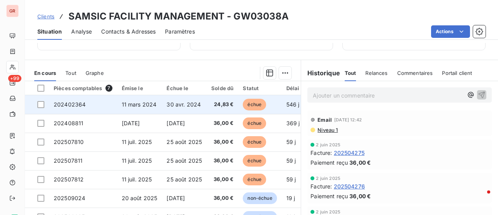
click at [254, 104] on span "échue" at bounding box center [254, 105] width 23 height 12
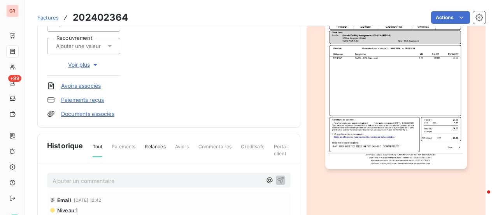
scroll to position [195, 0]
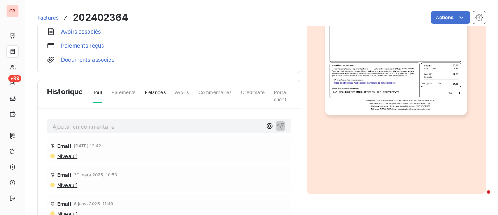
click at [407, 90] on img "button" at bounding box center [397, 14] width 142 height 200
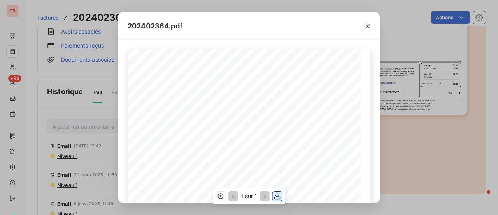
click at [278, 197] on icon "button" at bounding box center [278, 196] width 8 height 8
click at [367, 27] on icon "button" at bounding box center [368, 26] width 4 height 4
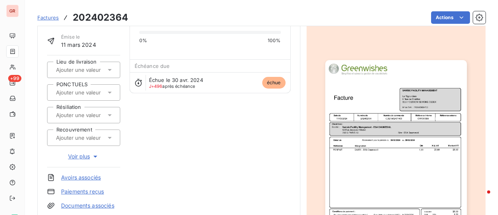
scroll to position [0, 0]
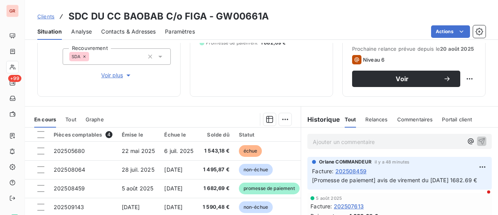
scroll to position [156, 0]
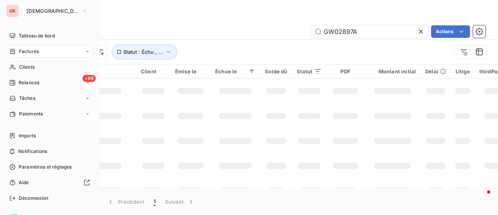
click at [38, 49] on span "Factures" at bounding box center [29, 51] width 20 height 7
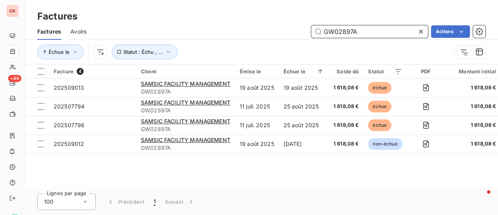
drag, startPoint x: 374, startPoint y: 34, endPoint x: 231, endPoint y: 45, distance: 143.7
click at [234, 45] on div "Factures Avoirs GW02897A Actions Échue le Statut : Échu , ..." at bounding box center [262, 43] width 474 height 40
paste input "3038"
type input "GW03038A"
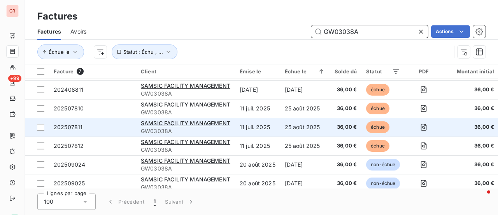
scroll to position [24, 0]
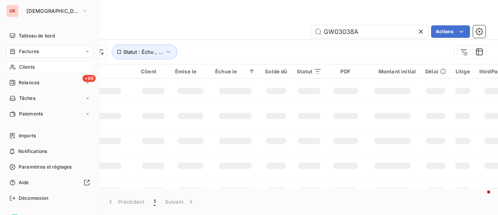
click at [32, 67] on span "Clients" at bounding box center [27, 66] width 16 height 7
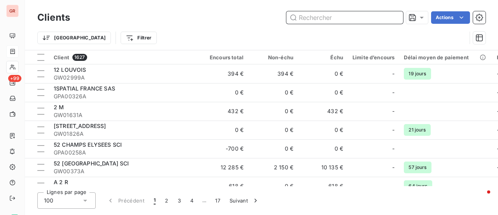
click at [342, 20] on input "text" at bounding box center [345, 17] width 117 height 12
paste input "GW02897A"
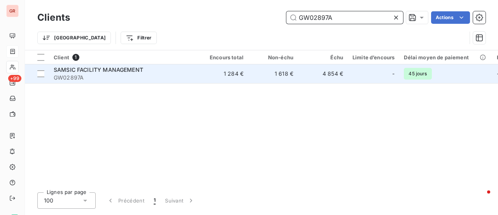
type input "GW02897A"
click at [112, 69] on span "SAMSIC FACILITY MANAGEMENT" at bounding box center [99, 69] width 90 height 7
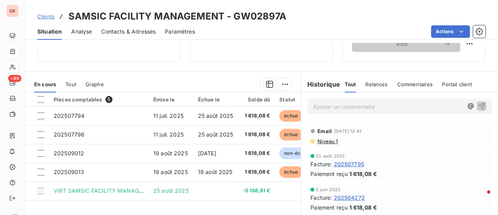
scroll to position [195, 0]
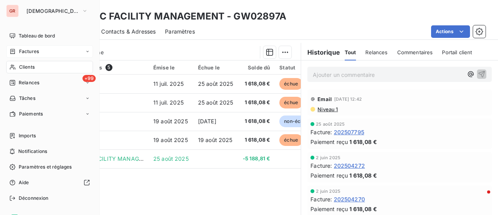
click at [30, 51] on span "Factures" at bounding box center [29, 51] width 20 height 7
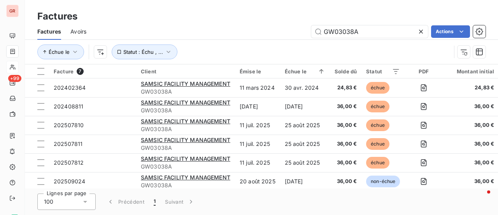
drag, startPoint x: 320, startPoint y: 34, endPoint x: 138, endPoint y: 38, distance: 182.7
click at [148, 38] on div "Factures Avoirs GW03038A Actions" at bounding box center [262, 31] width 474 height 16
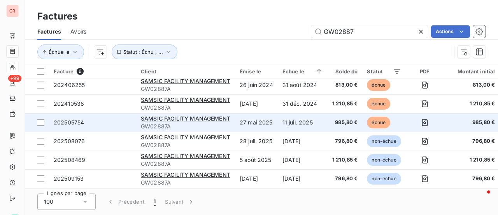
scroll to position [5, 0]
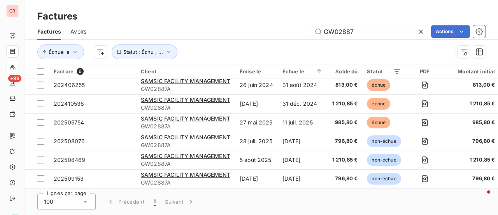
type input "GW02887"
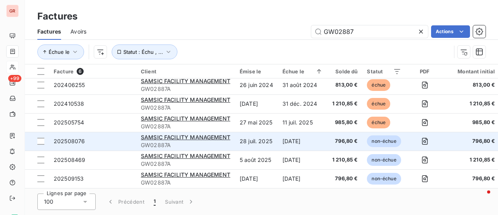
scroll to position [0, 0]
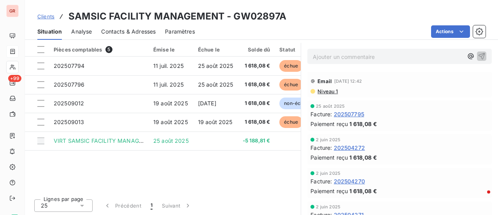
scroll to position [213, 0]
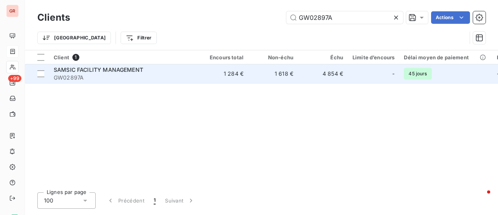
click at [125, 69] on span "SAMSIC FACILITY MANAGEMENT" at bounding box center [99, 69] width 90 height 7
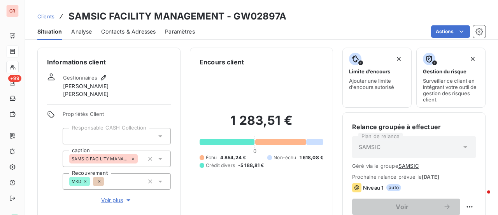
click at [142, 33] on span "Contacts & Adresses" at bounding box center [128, 32] width 55 height 8
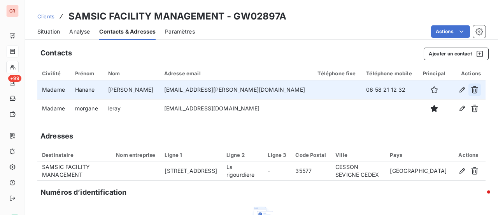
click at [471, 90] on icon "button" at bounding box center [475, 90] width 8 height 8
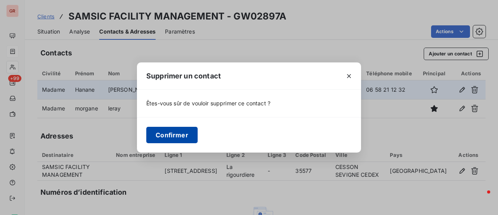
click at [193, 136] on button "Confirmer" at bounding box center [171, 135] width 51 height 16
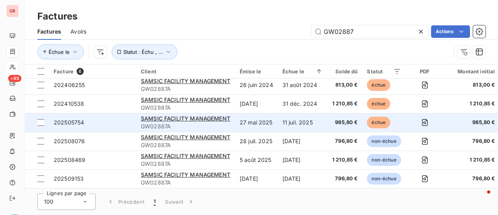
scroll to position [5, 0]
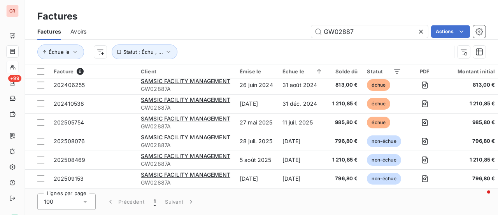
drag, startPoint x: 346, startPoint y: 35, endPoint x: 280, endPoint y: 34, distance: 65.4
click at [306, 35] on div "GW02887 Actions" at bounding box center [291, 31] width 390 height 12
click at [370, 34] on input "GW02887" at bounding box center [370, 31] width 117 height 12
drag, startPoint x: 317, startPoint y: 42, endPoint x: 233, endPoint y: 51, distance: 84.2
click at [287, 44] on div "Factures Avoirs GW02887 Actions Échue le Statut : Échu , ..." at bounding box center [262, 43] width 474 height 40
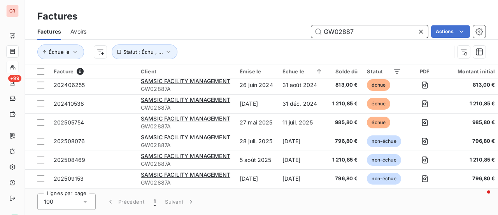
paste input "0170A"
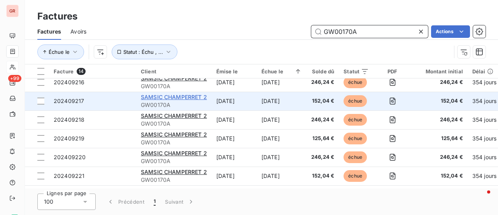
type input "GW00170A"
click at [175, 97] on span "SAMSIC CHAMPERRET 2" at bounding box center [174, 96] width 66 height 7
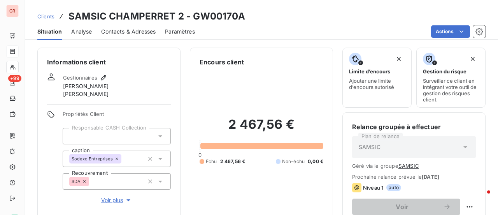
click at [137, 32] on span "Contacts & Adresses" at bounding box center [128, 32] width 55 height 8
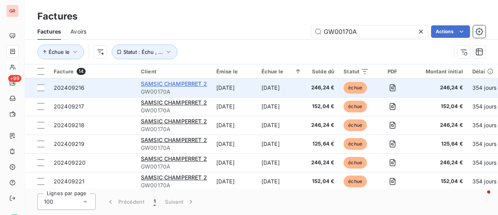
click at [185, 83] on span "SAMSIC CHAMPERRET 2" at bounding box center [174, 83] width 66 height 7
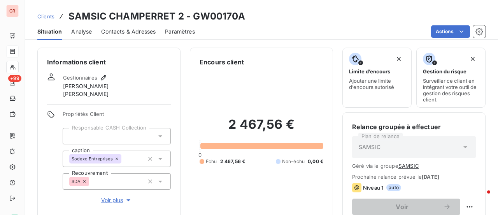
click at [136, 33] on span "Contacts & Adresses" at bounding box center [128, 32] width 55 height 8
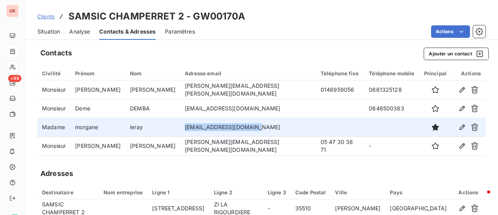
drag, startPoint x: 236, startPoint y: 128, endPoint x: 167, endPoint y: 130, distance: 68.2
click at [180, 130] on td "morgane.leray@samsic.fr" at bounding box center [248, 127] width 136 height 19
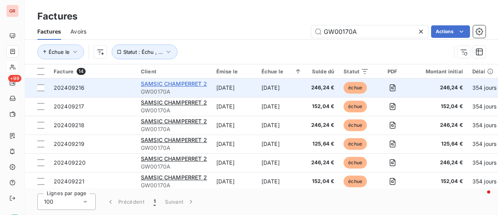
click at [181, 81] on span "SAMSIC CHAMPERRET 2" at bounding box center [174, 83] width 66 height 7
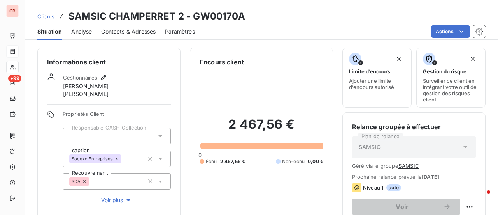
click at [136, 34] on span "Contacts & Adresses" at bounding box center [128, 32] width 55 height 8
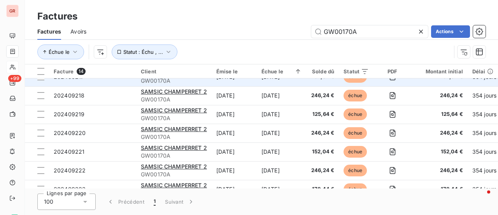
scroll to position [78, 0]
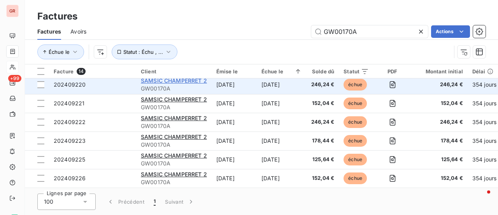
click at [192, 82] on span "SAMSIC CHAMPERRET 2" at bounding box center [174, 80] width 66 height 7
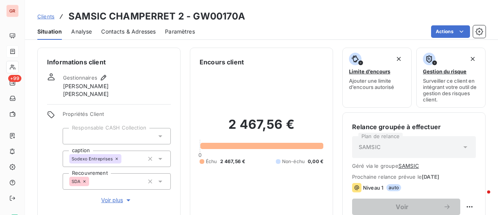
click at [134, 29] on span "Contacts & Adresses" at bounding box center [128, 32] width 55 height 8
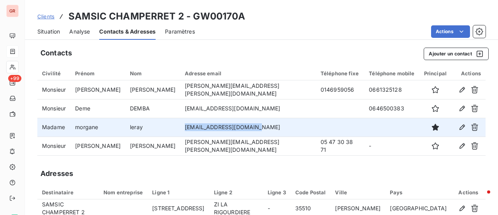
drag, startPoint x: 236, startPoint y: 127, endPoint x: 168, endPoint y: 130, distance: 67.8
click at [180, 130] on td "morgane.leray@samsic.fr" at bounding box center [248, 127] width 136 height 19
click at [241, 128] on td "morgane.leray@samsic.fr" at bounding box center [248, 127] width 136 height 19
drag, startPoint x: 238, startPoint y: 128, endPoint x: 170, endPoint y: 130, distance: 68.6
click at [180, 130] on td "morgane.leray@samsic.fr" at bounding box center [248, 127] width 136 height 19
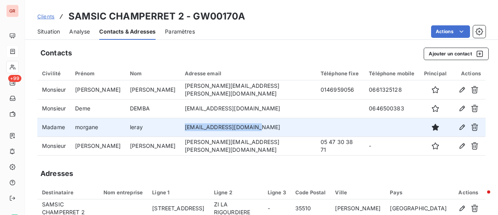
click at [243, 130] on td "morgane.leray@samsic.fr" at bounding box center [248, 127] width 136 height 19
drag, startPoint x: 234, startPoint y: 129, endPoint x: 165, endPoint y: 132, distance: 69.0
click at [180, 132] on td "morgane.leray@samsic.fr" at bounding box center [248, 127] width 136 height 19
copy td "morgane.leray@samsic.fr"
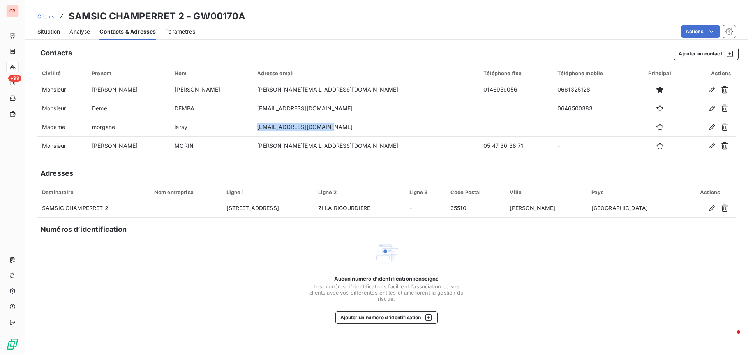
click at [130, 31] on span "Contacts & Adresses" at bounding box center [127, 32] width 56 height 8
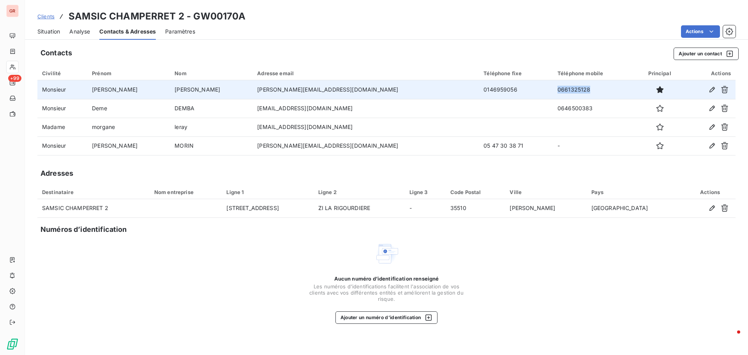
drag, startPoint x: 537, startPoint y: 90, endPoint x: 500, endPoint y: 90, distance: 36.6
click at [553, 90] on td "0661325128" at bounding box center [594, 89] width 83 height 19
copy td "0661325128"
click at [553, 89] on td "0661325128" at bounding box center [594, 89] width 83 height 19
click at [553, 90] on td "0661325128" at bounding box center [594, 89] width 83 height 19
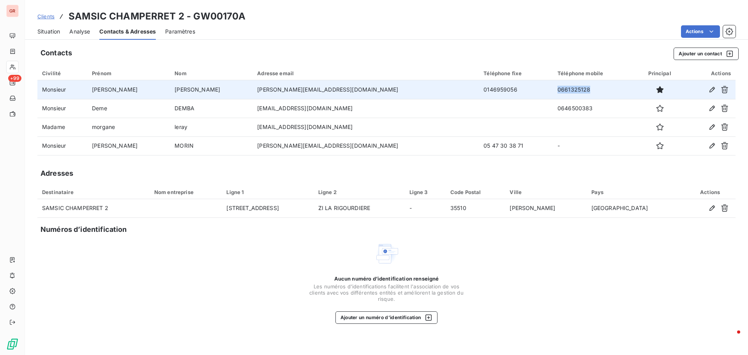
drag, startPoint x: 505, startPoint y: 90, endPoint x: 539, endPoint y: 90, distance: 33.1
click at [553, 90] on td "0661325128" at bounding box center [594, 89] width 83 height 19
copy td "0661325128"
click at [553, 86] on td "0661325128" at bounding box center [594, 89] width 83 height 19
drag, startPoint x: 529, startPoint y: 90, endPoint x: 496, endPoint y: 90, distance: 32.7
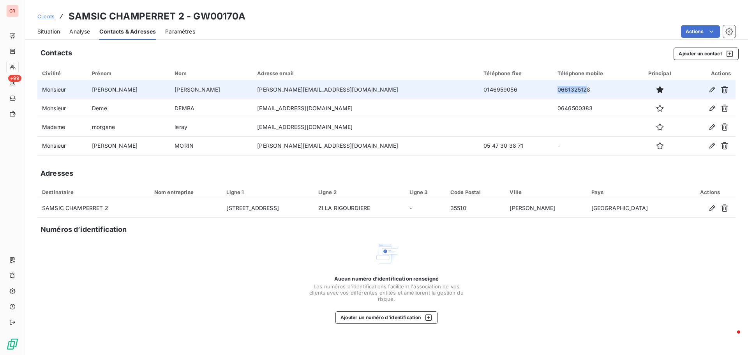
click at [496, 90] on tr "Monsieur Joao ALVES joao.alves@samsic.fr 0146959056 0661325128" at bounding box center [386, 89] width 698 height 19
drag, startPoint x: 533, startPoint y: 90, endPoint x: 501, endPoint y: 90, distance: 32.3
click at [553, 90] on td "0661325128" at bounding box center [594, 89] width 83 height 19
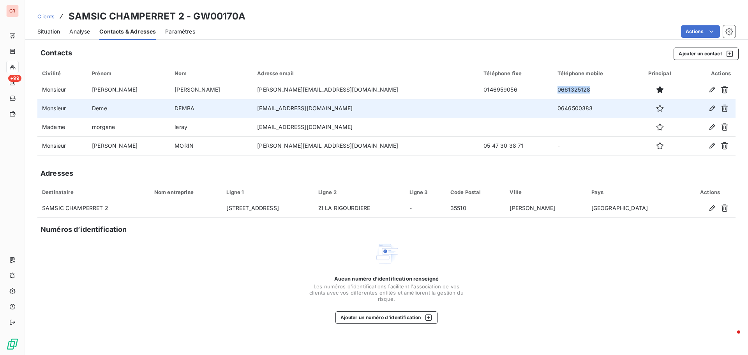
copy td "0661325128"
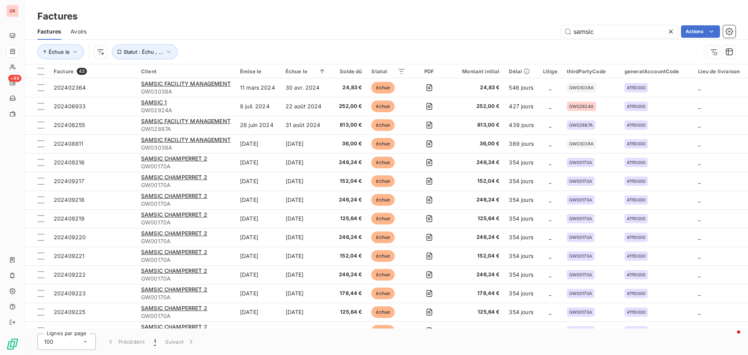
type input "GW02887A"
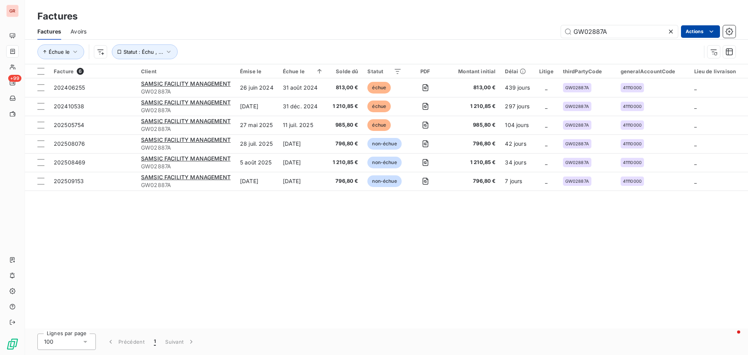
click at [391, 52] on html "GR +99 Factures Factures Avoirs GW02887A Actions Échue le Statut : Échu , ... F…" at bounding box center [374, 177] width 748 height 355
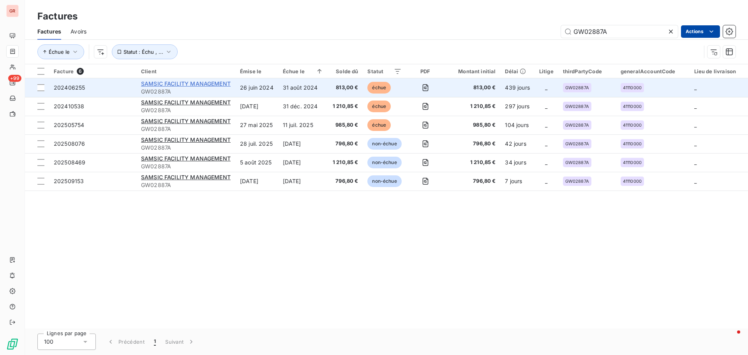
click at [184, 84] on span "SAMSIC FACILITY MANAGEMENT" at bounding box center [186, 83] width 90 height 7
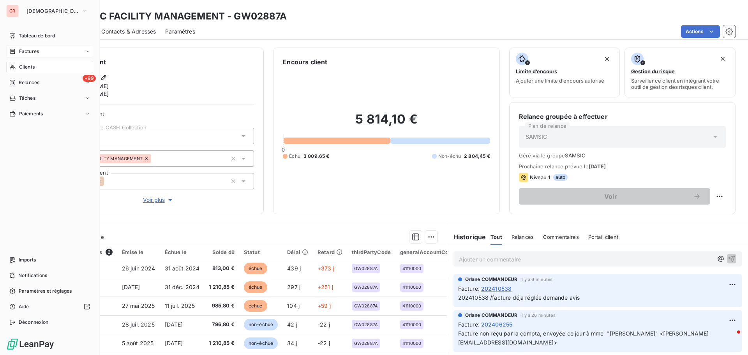
click at [32, 50] on span "Factures" at bounding box center [29, 51] width 20 height 7
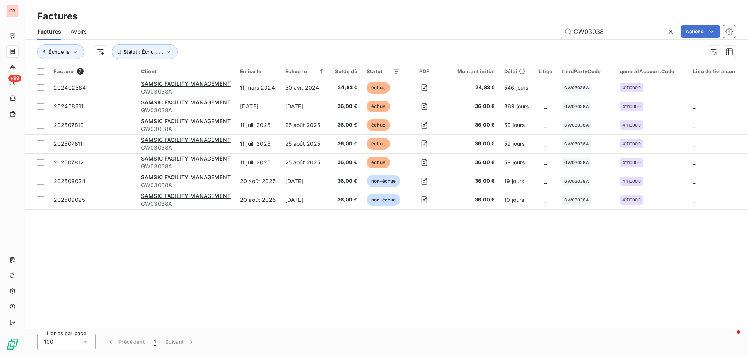
drag, startPoint x: 609, startPoint y: 33, endPoint x: 510, endPoint y: 35, distance: 99.3
click at [519, 35] on div "GW03038 Actions" at bounding box center [415, 31] width 639 height 12
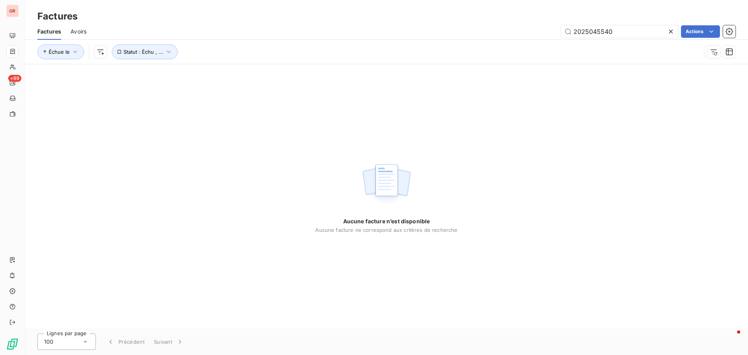
drag, startPoint x: 613, startPoint y: 35, endPoint x: 539, endPoint y: 35, distance: 74.0
click at [540, 35] on div "2025045540 Actions" at bounding box center [415, 31] width 639 height 12
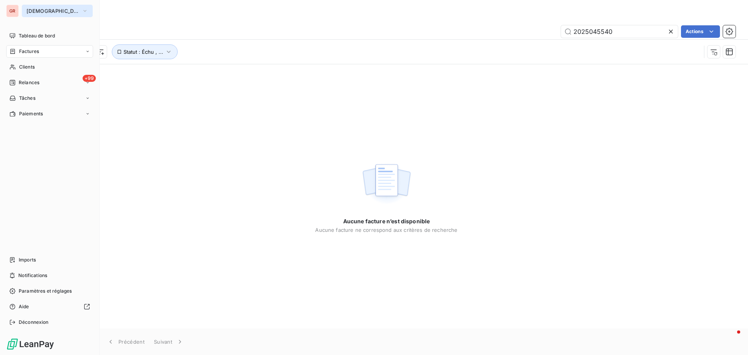
type input "2025045540"
click at [83, 11] on icon "button" at bounding box center [84, 11] width 3 height 2
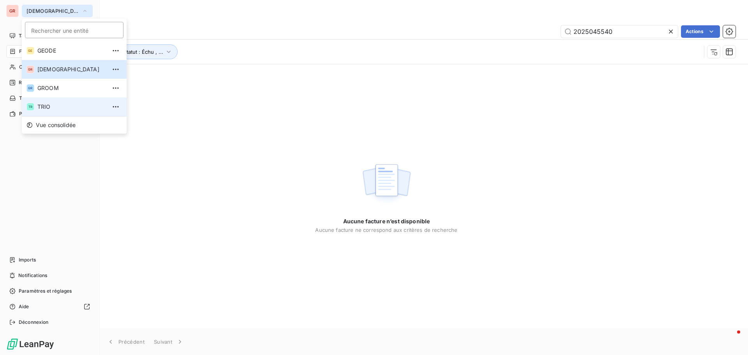
click at [53, 105] on span "TRIO" at bounding box center [71, 107] width 69 height 8
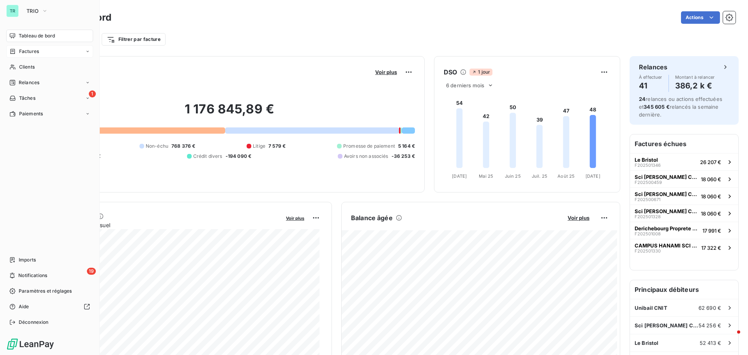
click at [33, 51] on span "Factures" at bounding box center [29, 51] width 20 height 7
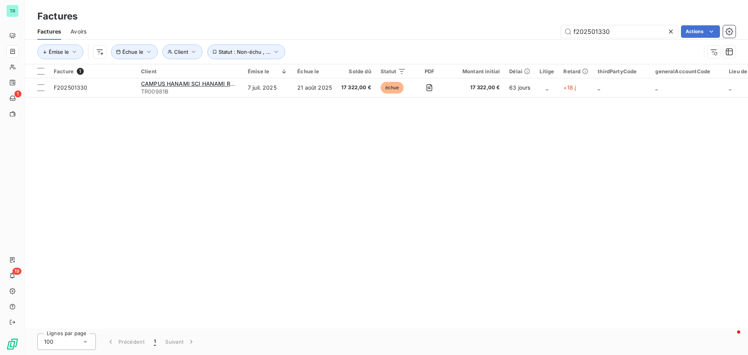
drag, startPoint x: 621, startPoint y: 28, endPoint x: 476, endPoint y: 43, distance: 146.5
click at [479, 43] on div "Factures Avoirs f202501330 Actions Émise le Client Échue le Statut : Non-échu ,…" at bounding box center [386, 43] width 723 height 40
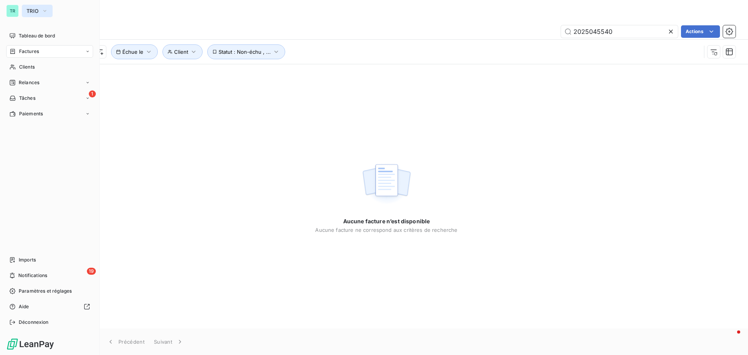
type input "2025045540"
click at [46, 9] on icon "button" at bounding box center [45, 11] width 6 height 8
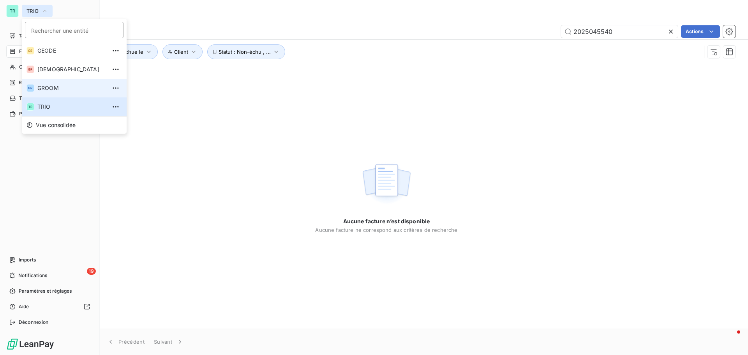
click at [56, 86] on span "GROOM" at bounding box center [71, 88] width 69 height 8
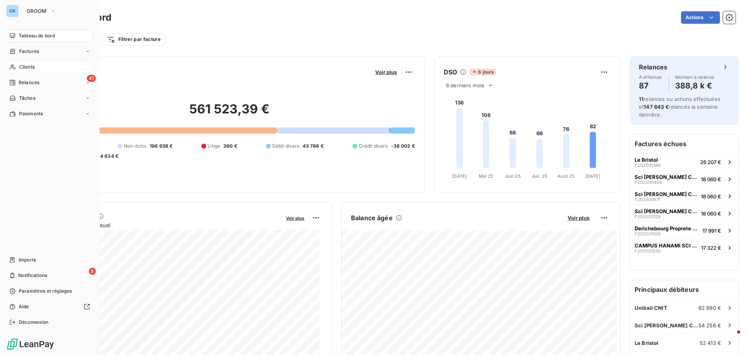
click at [40, 69] on div "Clients" at bounding box center [49, 67] width 87 height 12
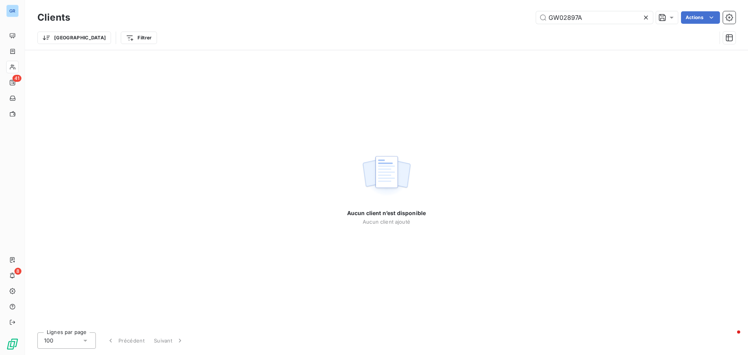
drag, startPoint x: 584, startPoint y: 21, endPoint x: 514, endPoint y: 23, distance: 70.1
click at [514, 23] on div "GW02897A Actions" at bounding box center [407, 17] width 656 height 12
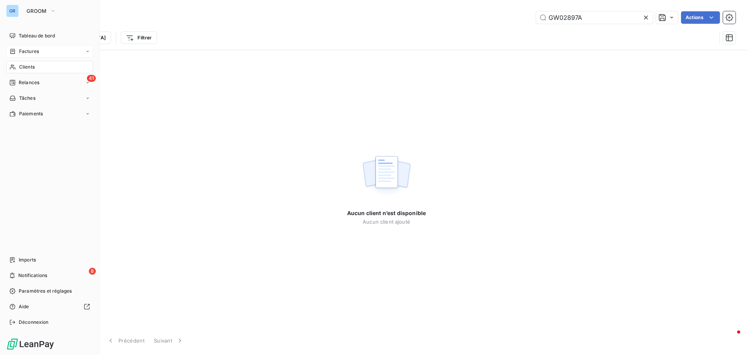
click at [34, 52] on span "Factures" at bounding box center [29, 51] width 20 height 7
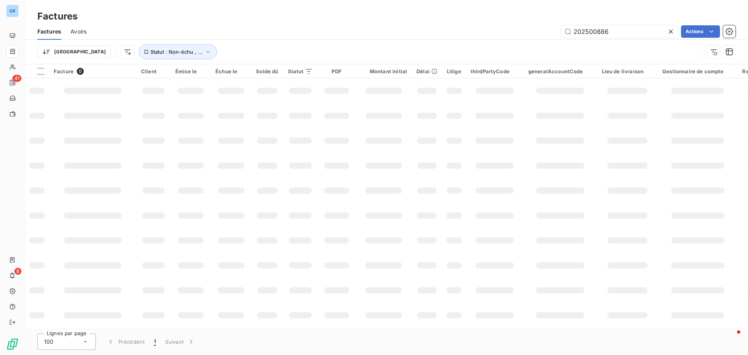
drag, startPoint x: 621, startPoint y: 34, endPoint x: 431, endPoint y: 37, distance: 190.1
click at [434, 37] on div "202500886 Actions" at bounding box center [415, 31] width 639 height 12
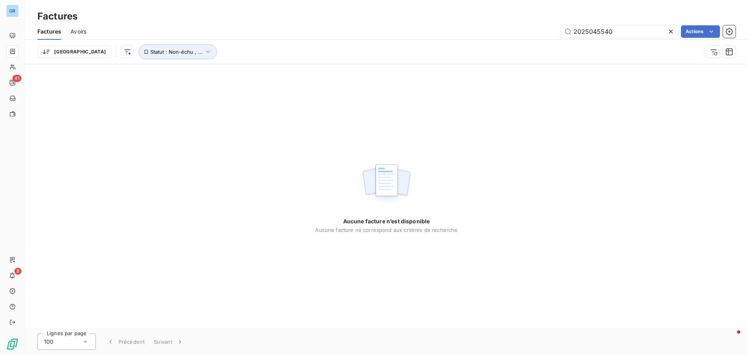
type input "2025045540"
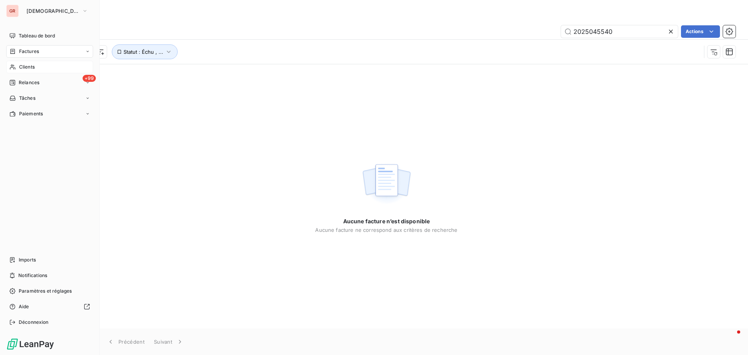
click at [31, 69] on span "Clients" at bounding box center [27, 66] width 16 height 7
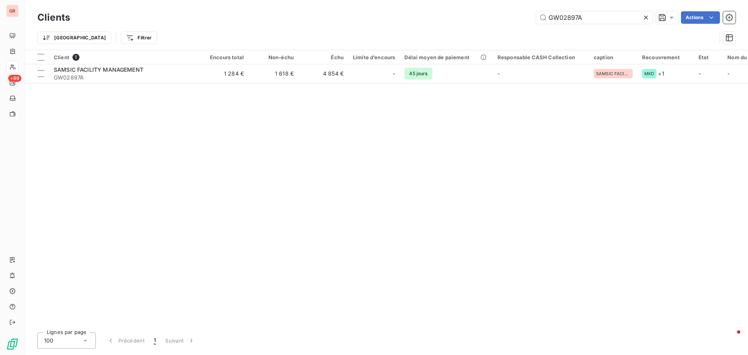
drag, startPoint x: 588, startPoint y: 20, endPoint x: 515, endPoint y: 20, distance: 73.6
click at [516, 20] on div "GW02897A Actions" at bounding box center [407, 17] width 656 height 12
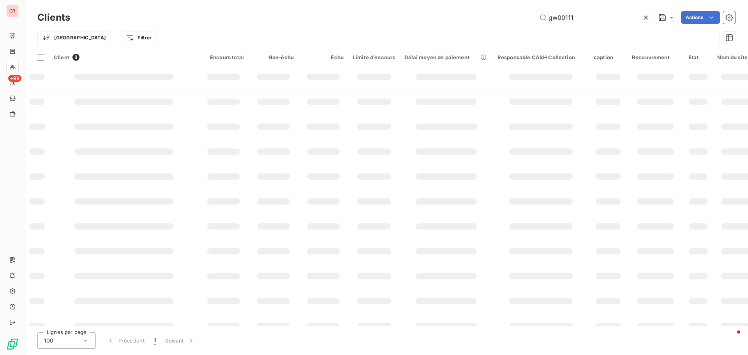
type input "gw001110"
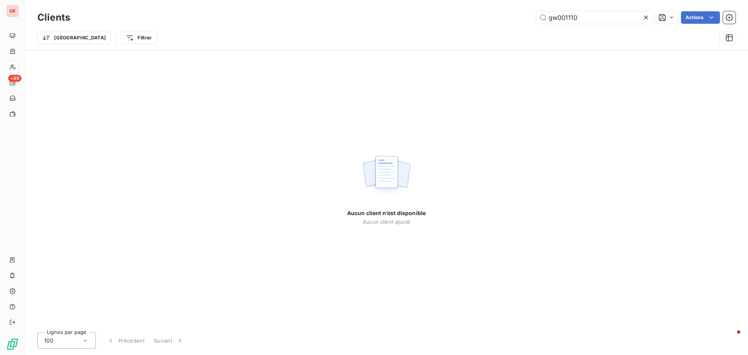
drag, startPoint x: 558, startPoint y: 16, endPoint x: 466, endPoint y: 17, distance: 91.9
click at [472, 17] on div "gw001110 Actions" at bounding box center [407, 17] width 656 height 12
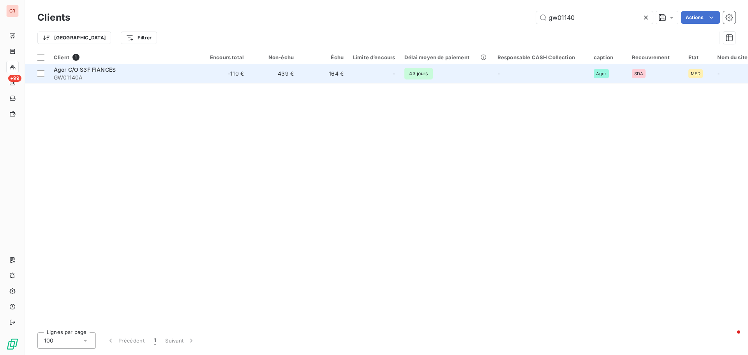
type input "gw01140"
click at [101, 70] on span "Agor C/O S3F FIANCES" at bounding box center [85, 69] width 62 height 7
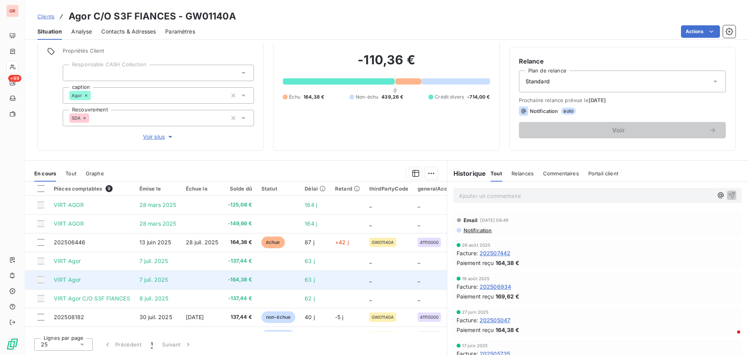
click at [325, 280] on td "63 j" at bounding box center [315, 279] width 30 height 19
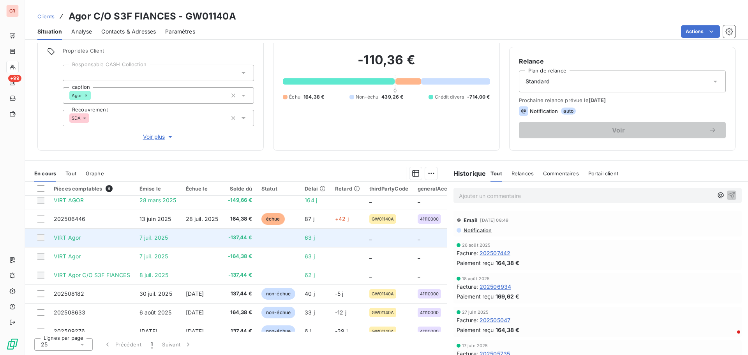
scroll to position [36, 0]
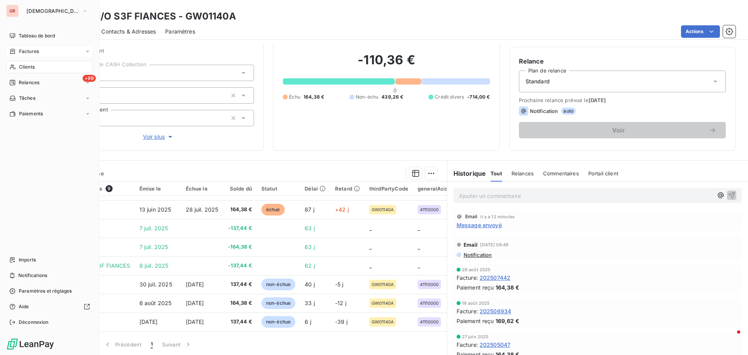
click at [36, 50] on span "Factures" at bounding box center [29, 51] width 20 height 7
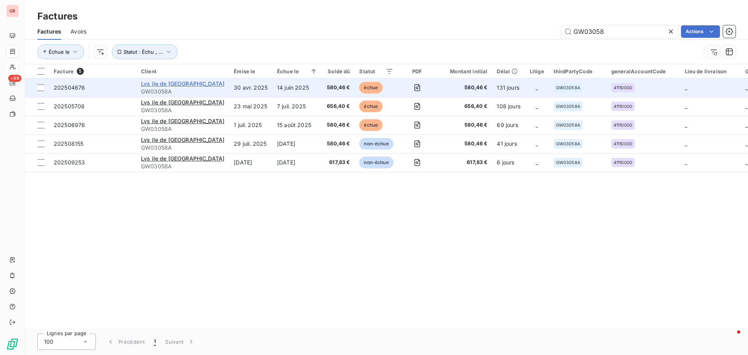
click at [174, 83] on span "Lvs ile de [GEOGRAPHIC_DATA]" at bounding box center [182, 83] width 83 height 7
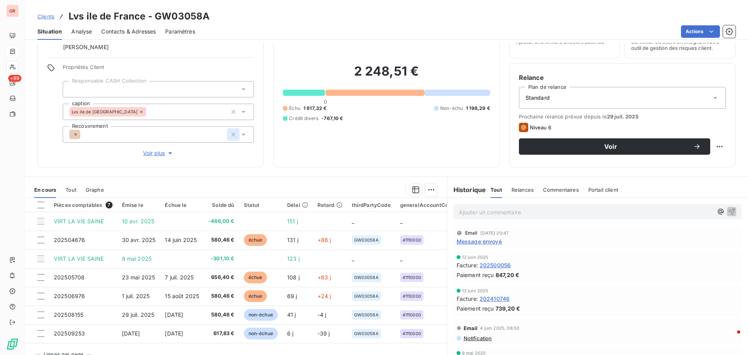
scroll to position [55, 0]
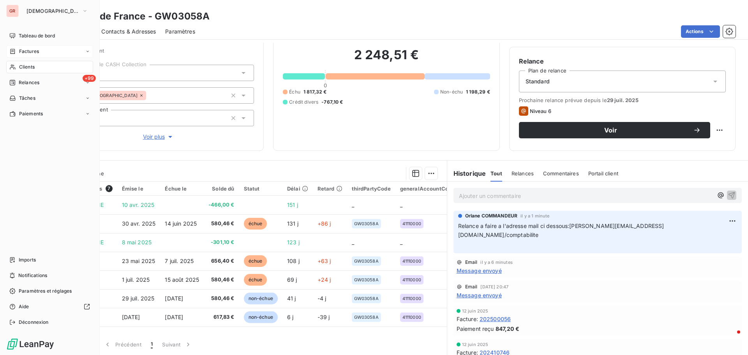
click at [41, 48] on div "Factures" at bounding box center [49, 51] width 87 height 12
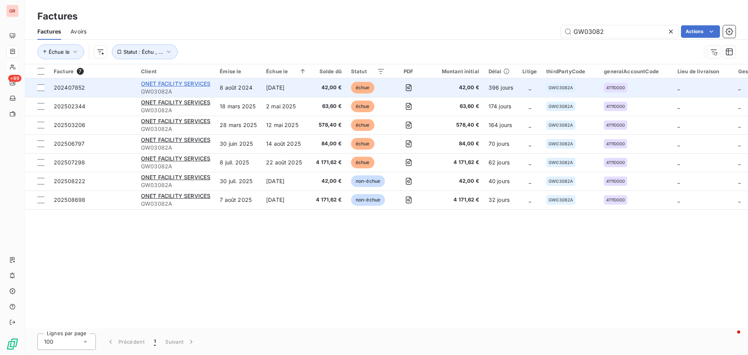
click at [200, 83] on span "ONET FACILITY SERVICES" at bounding box center [175, 83] width 69 height 7
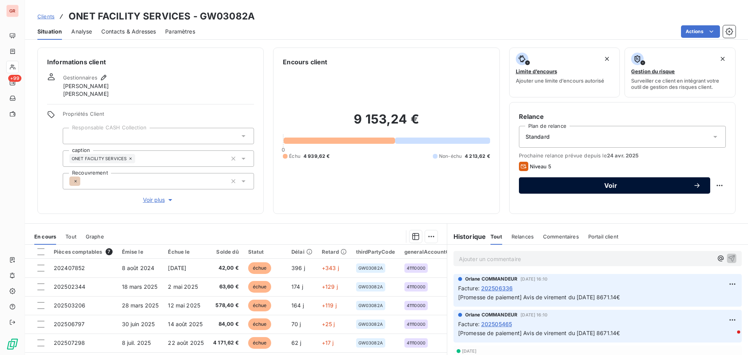
click at [609, 188] on span "Voir" at bounding box center [610, 185] width 165 height 6
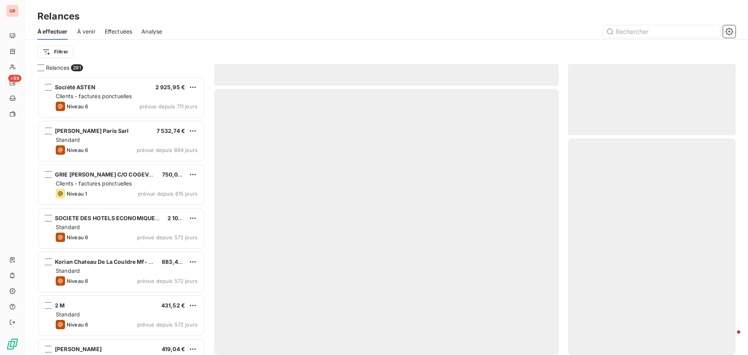
scroll to position [273, 162]
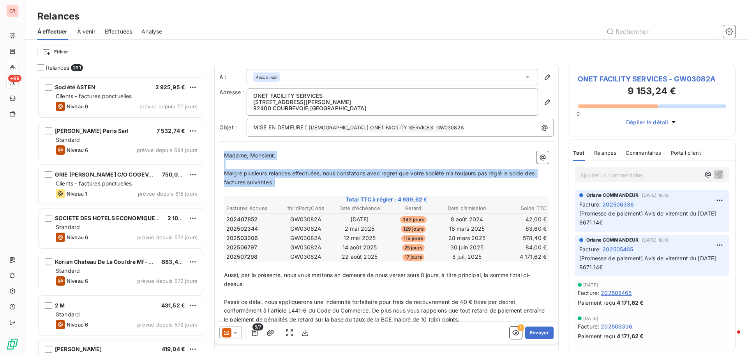
drag, startPoint x: 225, startPoint y: 153, endPoint x: 278, endPoint y: 184, distance: 60.6
click at [278, 184] on div "Madame, Monsieur, ﻿ Malgré plusieurs relances effectuées, nous constatons avec …" at bounding box center [386, 295] width 325 height 289
copy div "Madame, Monsieur, ﻿ Malgré plusieurs relances effectuées, nous constatons avec …"
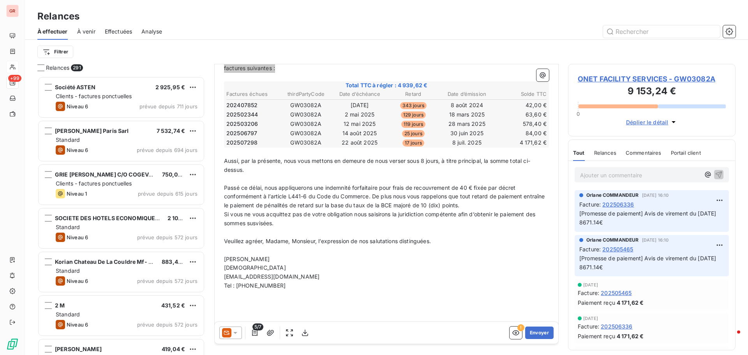
scroll to position [117, 0]
